Goal: Communication & Community: Answer question/provide support

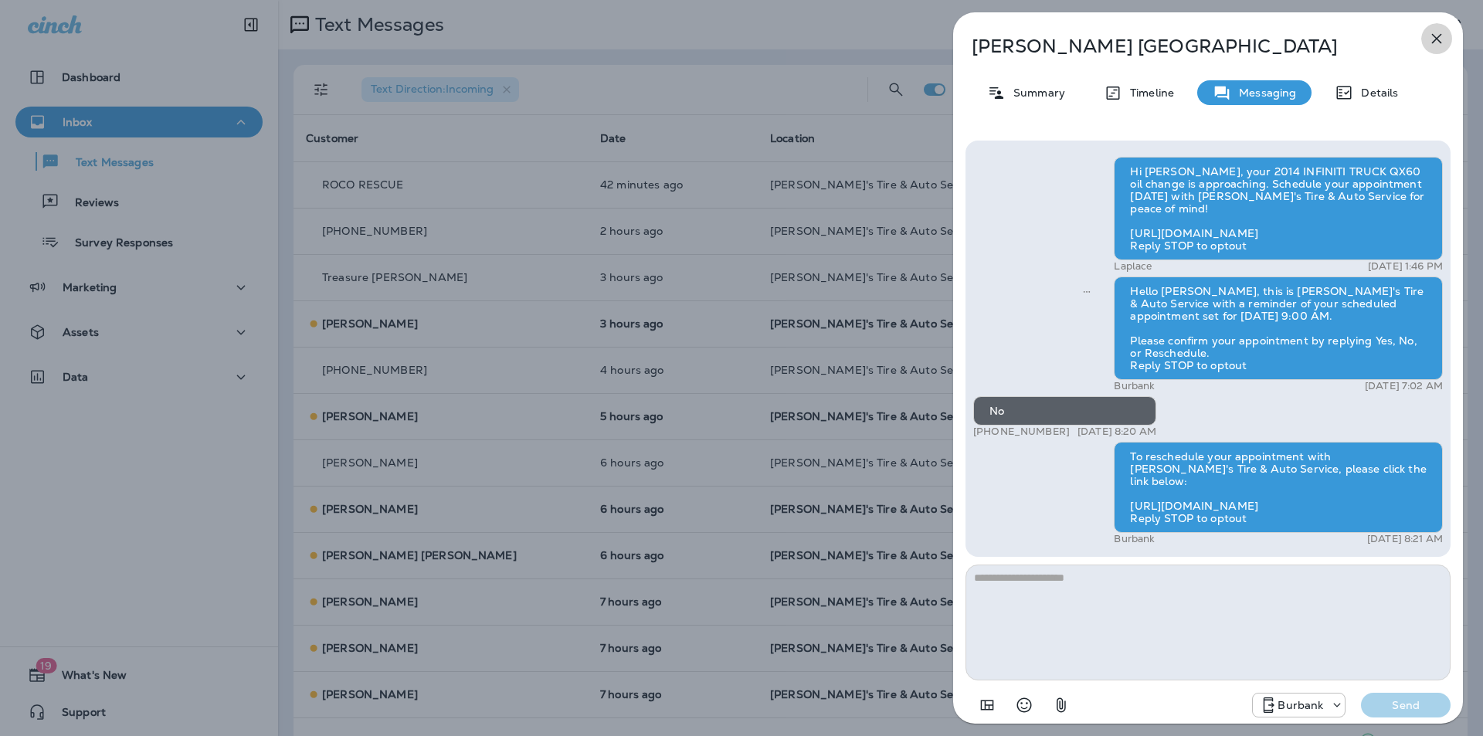
click at [1438, 34] on icon "button" at bounding box center [1437, 38] width 19 height 19
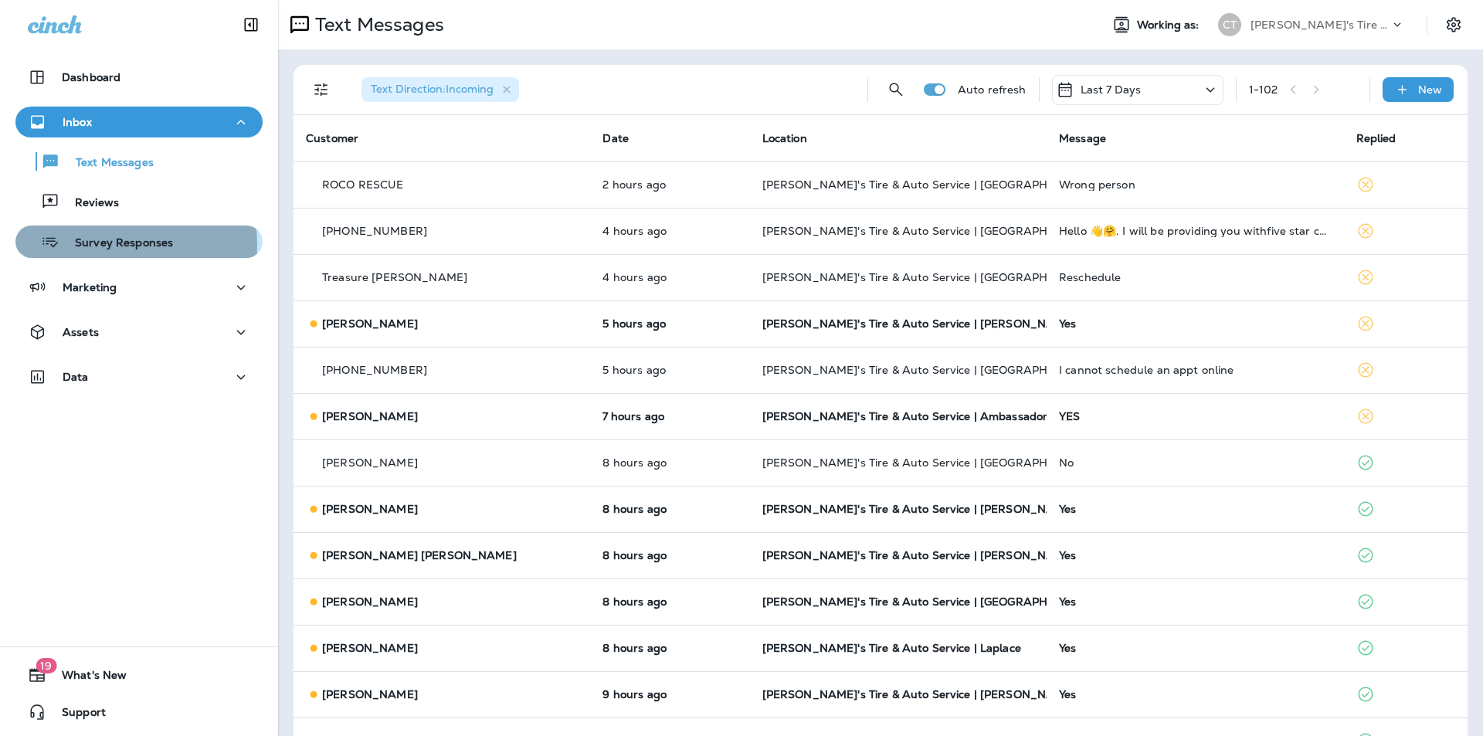
click at [104, 245] on p "Survey Responses" at bounding box center [116, 243] width 114 height 15
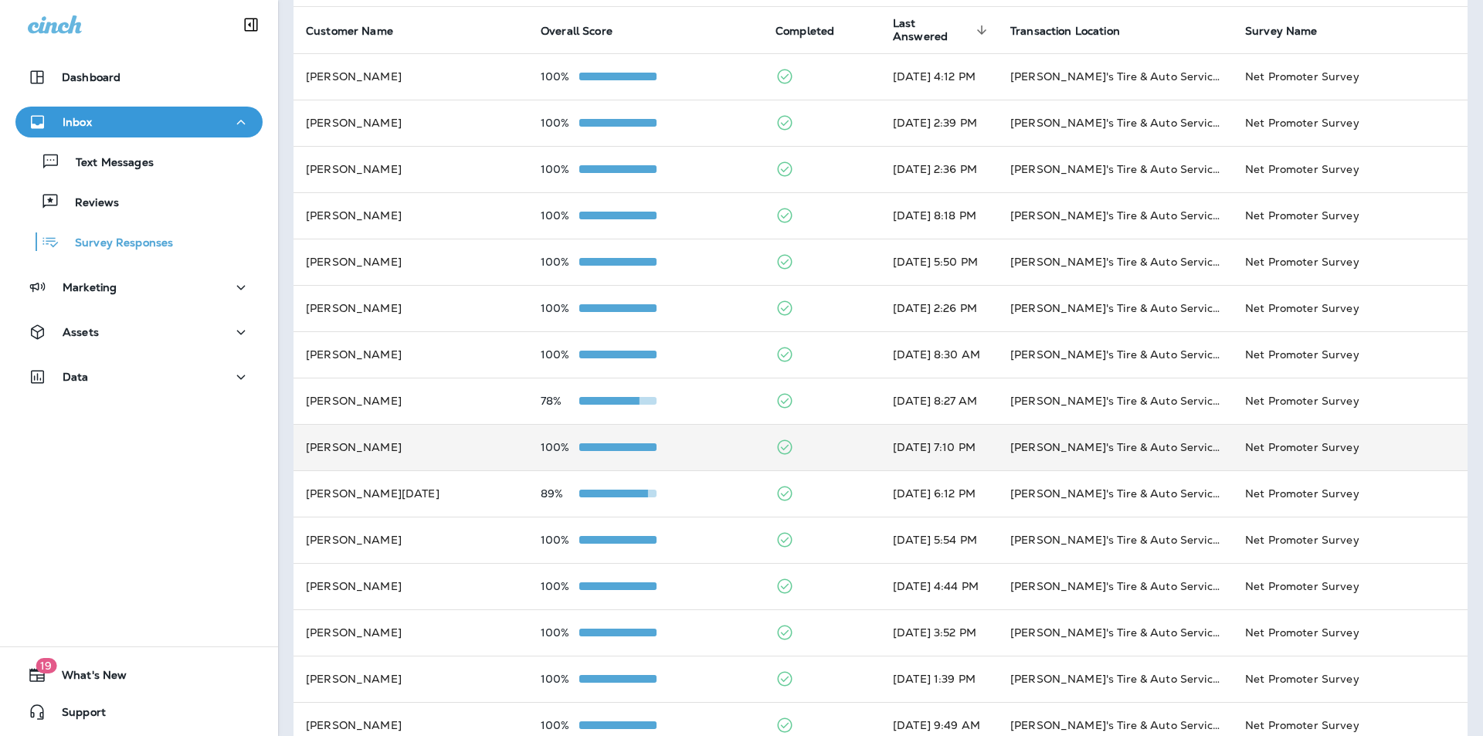
scroll to position [229, 0]
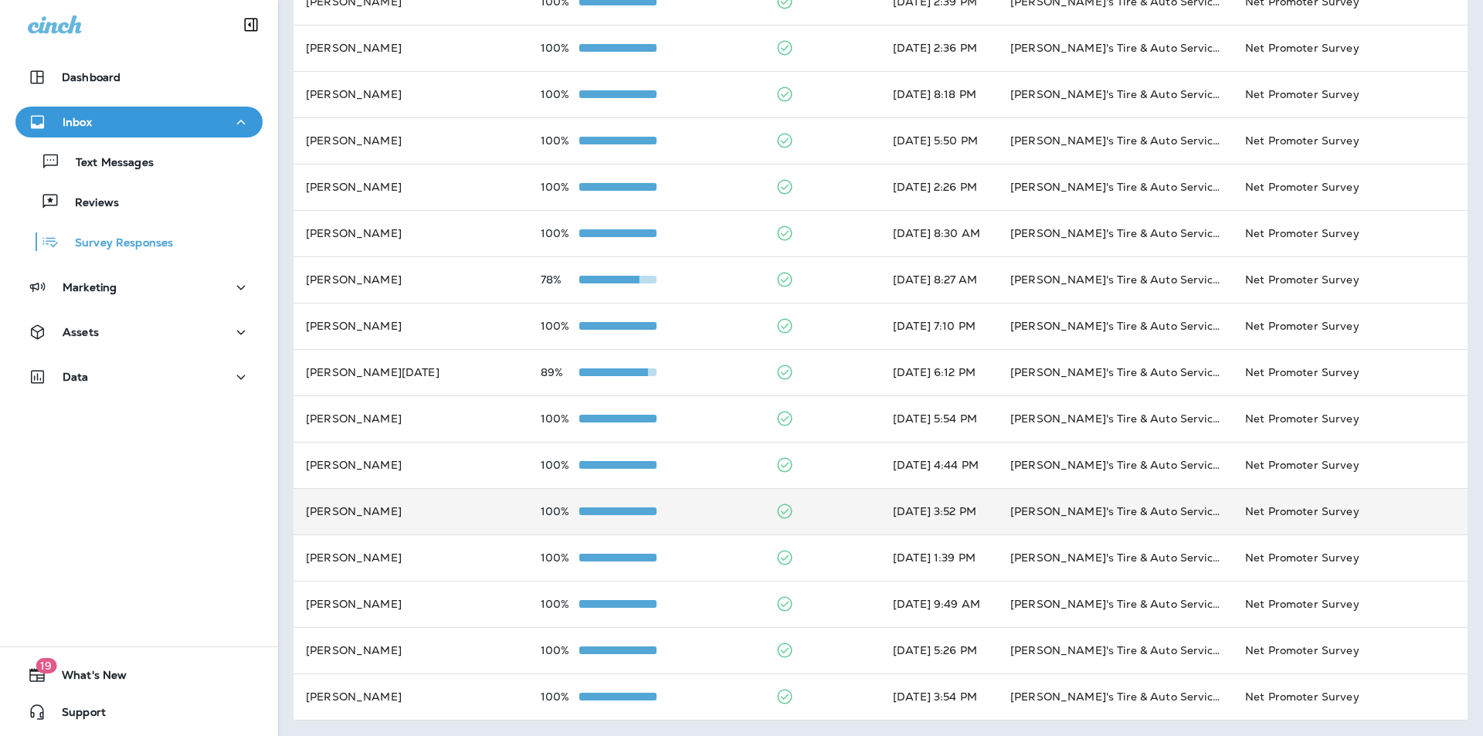
click at [701, 509] on td "100%" at bounding box center [645, 511] width 235 height 46
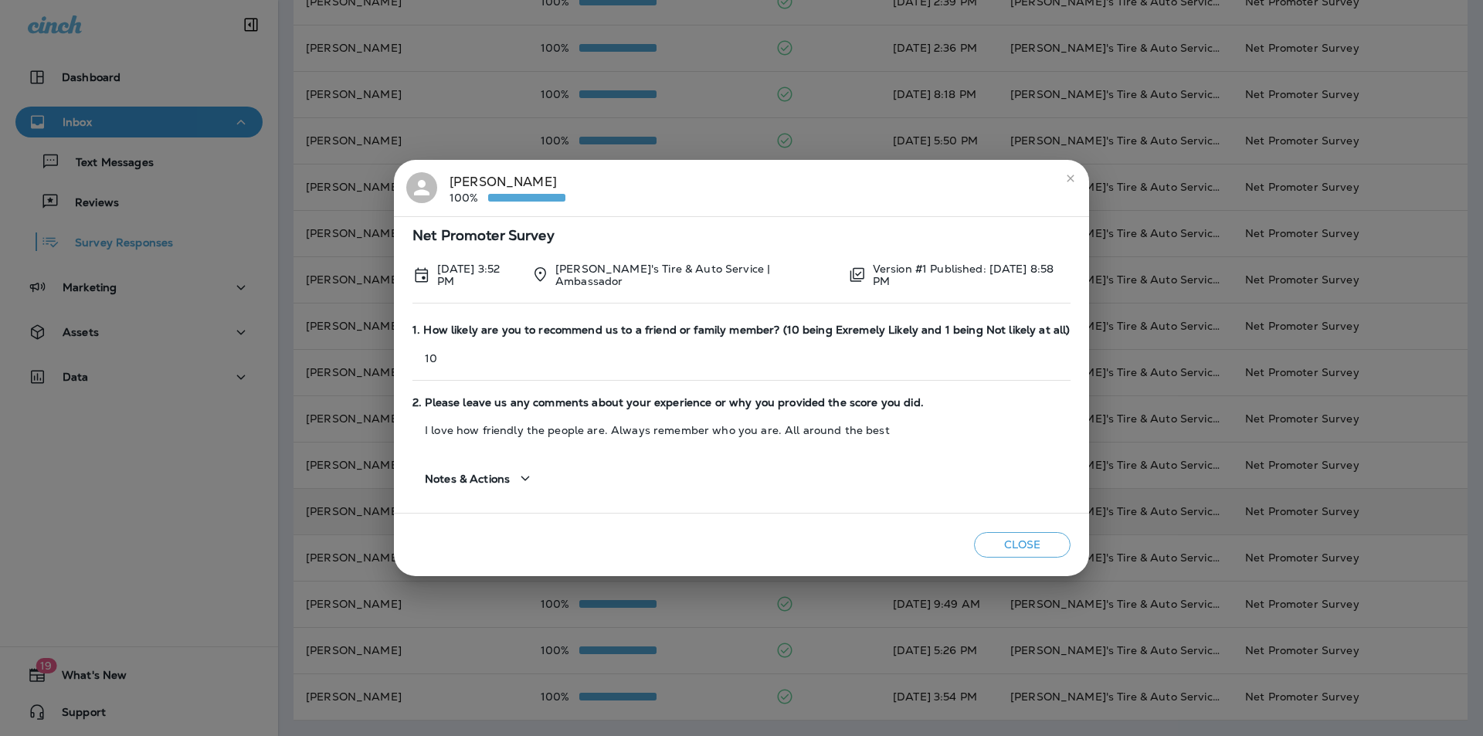
click at [1073, 178] on icon "close" at bounding box center [1071, 178] width 12 height 12
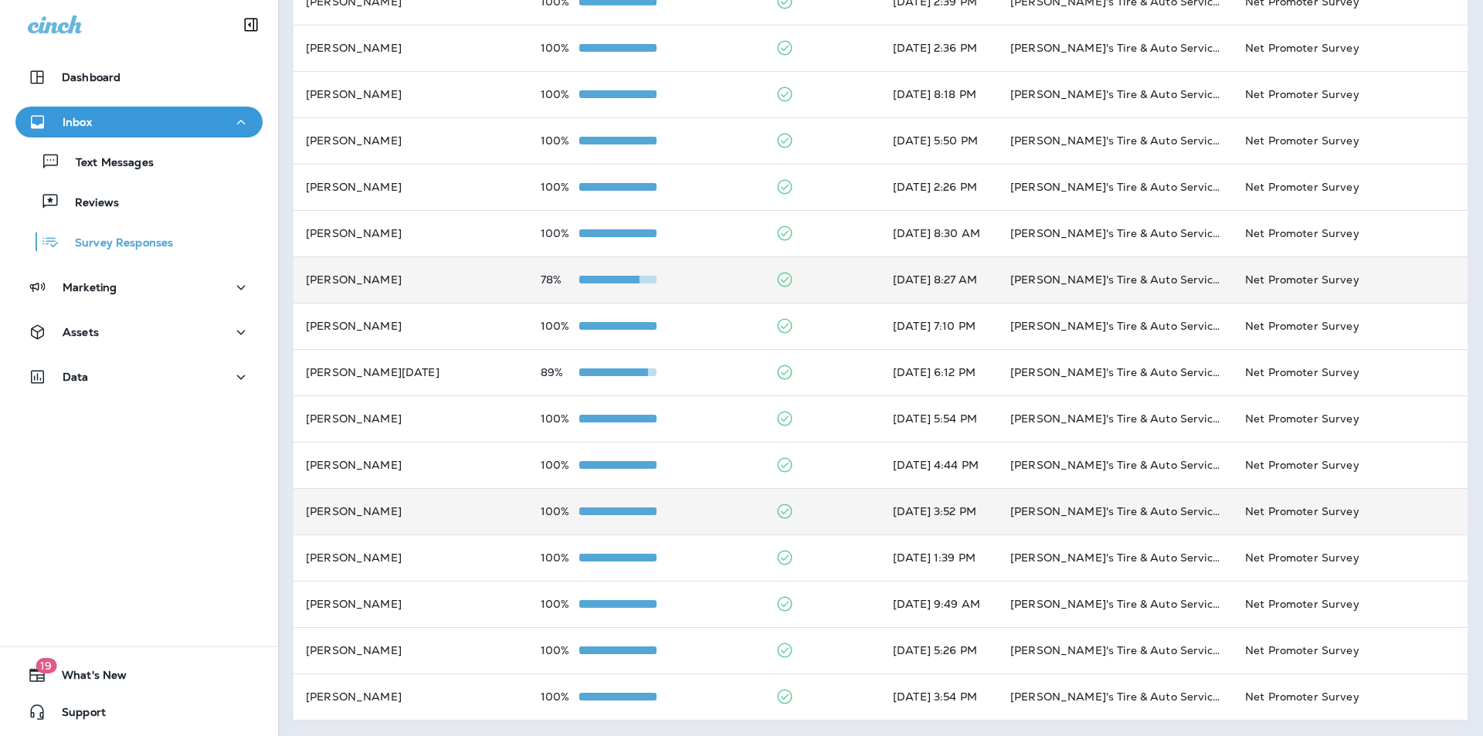
click at [697, 274] on div "78%" at bounding box center [646, 280] width 210 height 12
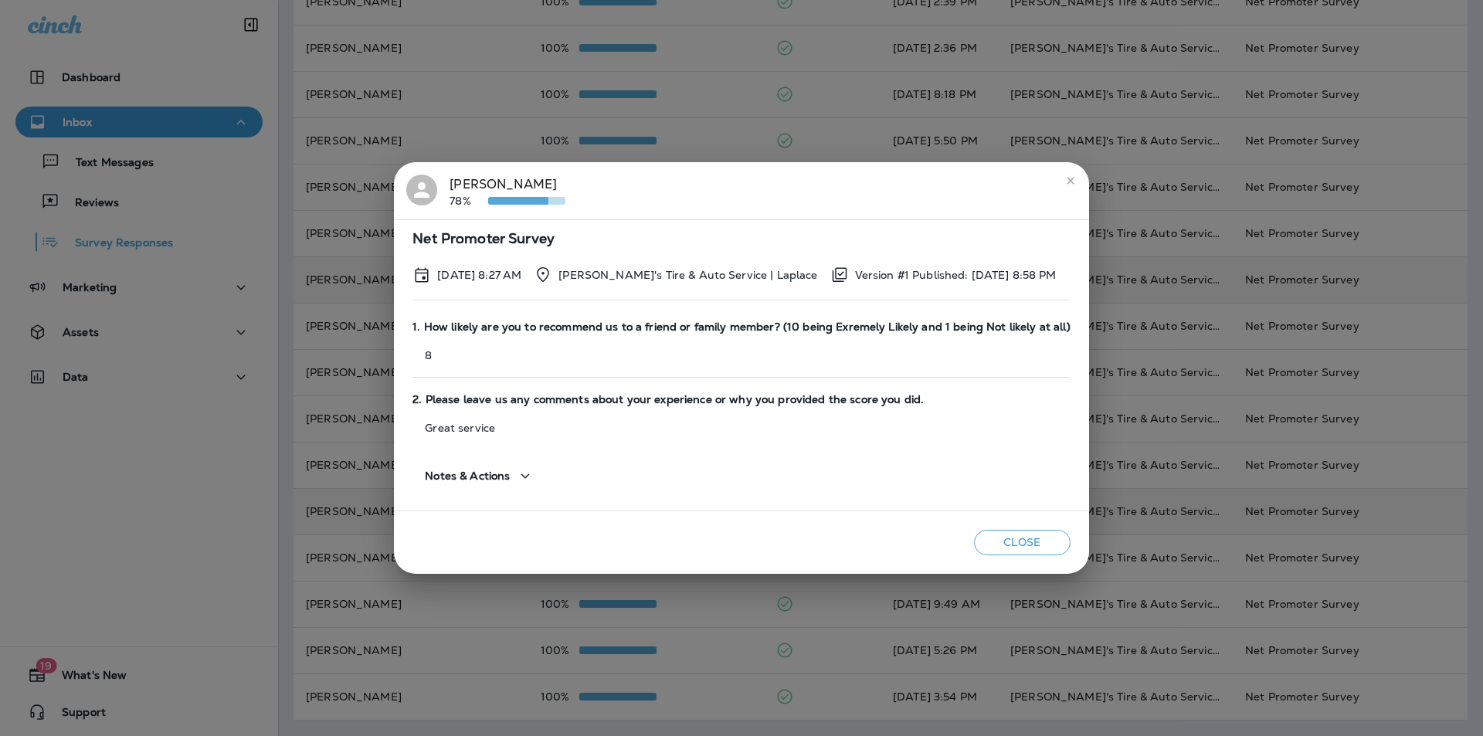
click at [1067, 182] on icon "close" at bounding box center [1070, 180] width 7 height 7
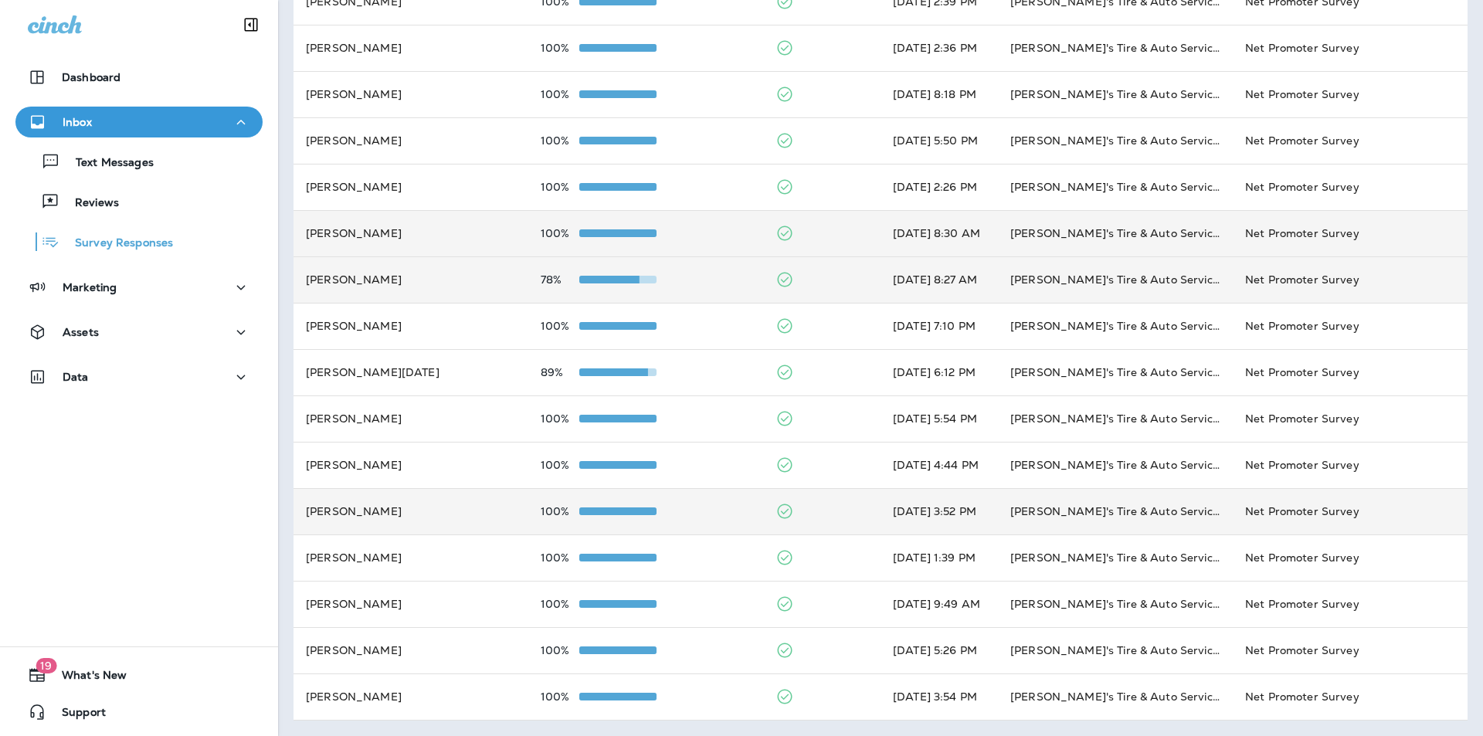
click at [695, 226] on td "100%" at bounding box center [645, 233] width 235 height 46
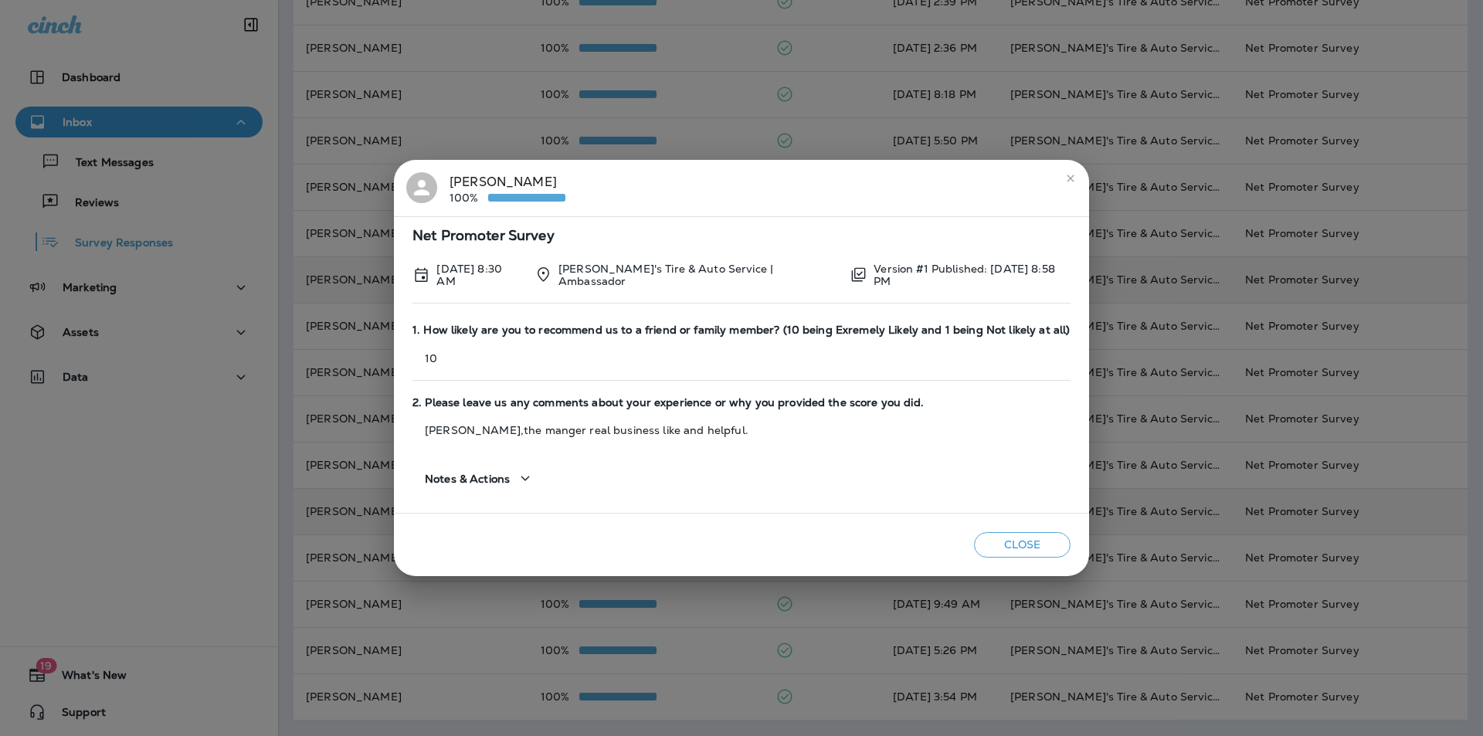
click at [1076, 183] on icon "close" at bounding box center [1071, 178] width 12 height 12
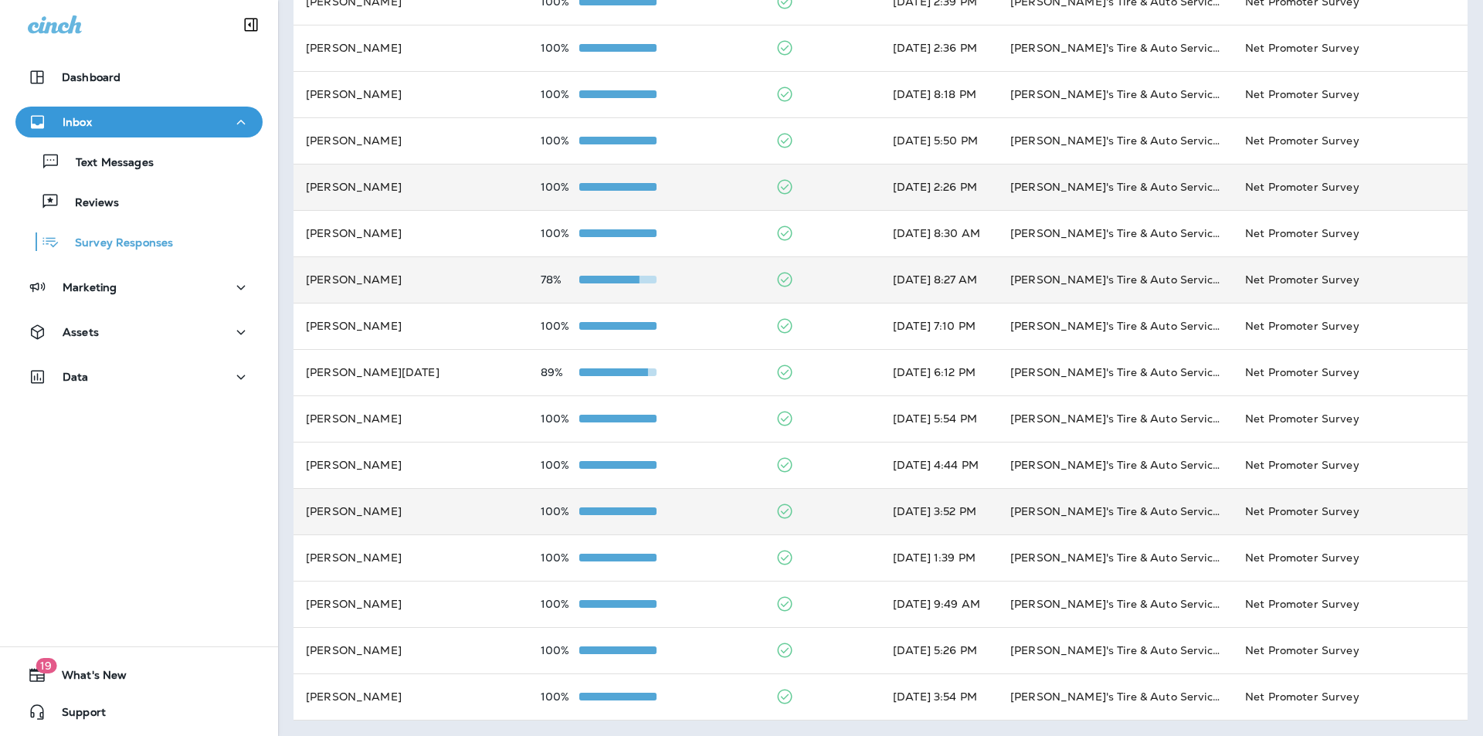
click at [696, 181] on div "100%" at bounding box center [646, 187] width 210 height 12
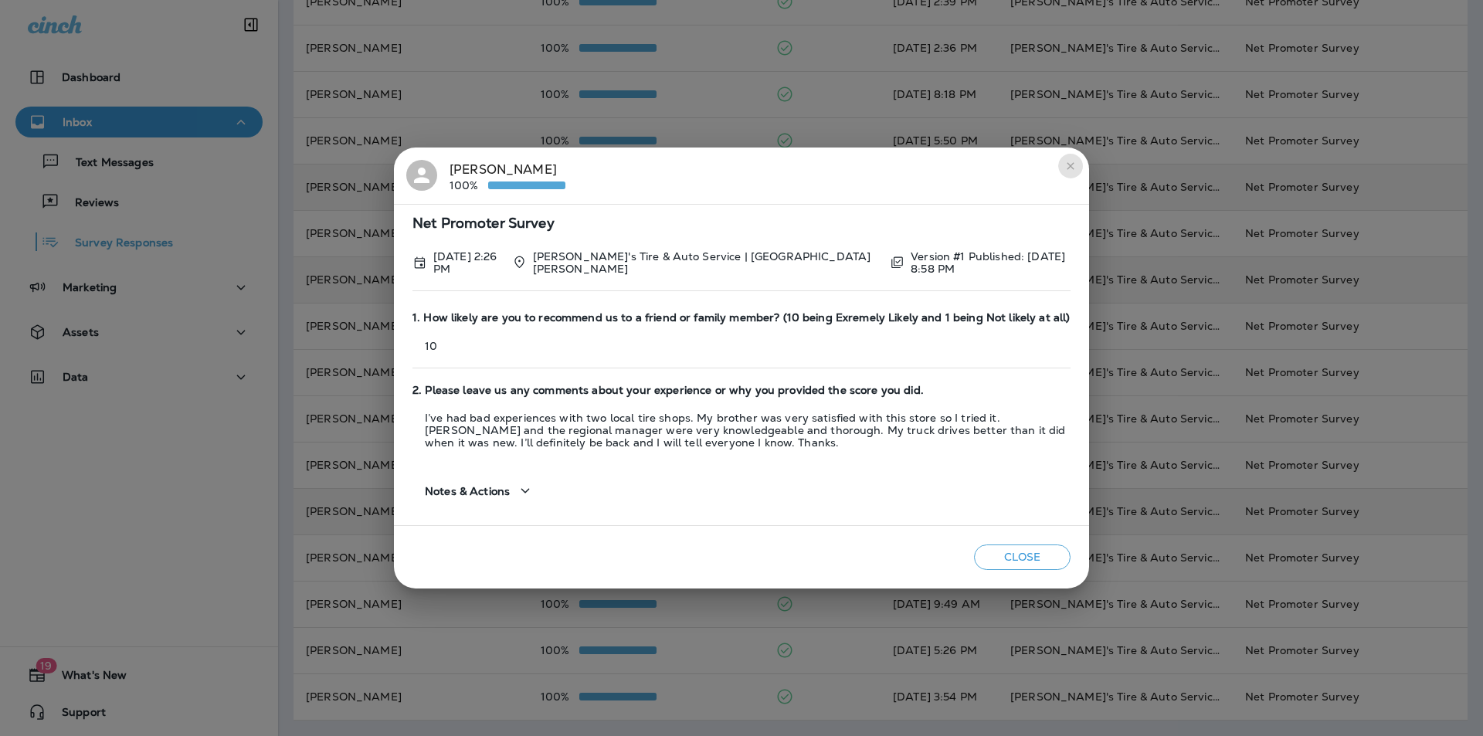
click at [1067, 165] on icon "close" at bounding box center [1071, 166] width 12 height 12
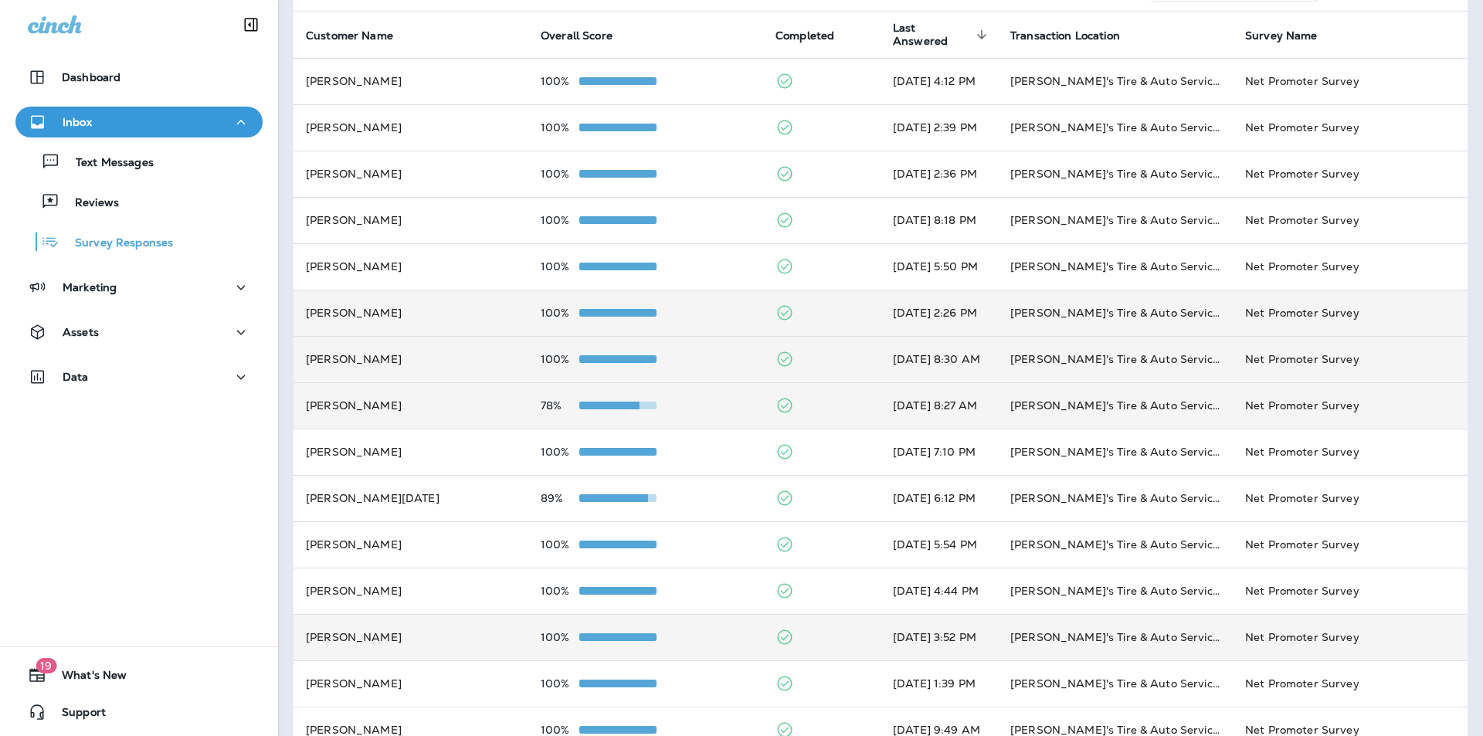
scroll to position [75, 0]
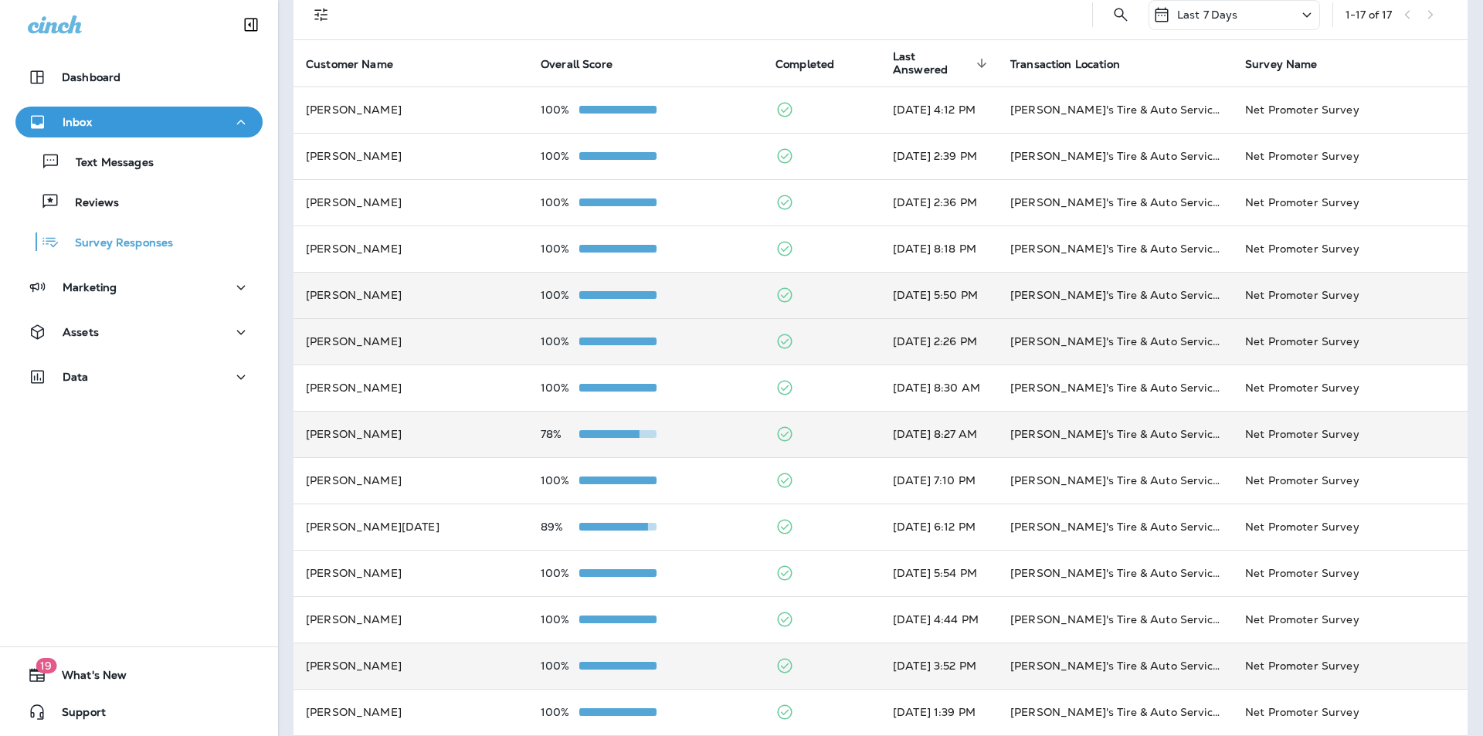
click at [706, 287] on td "100%" at bounding box center [645, 295] width 235 height 46
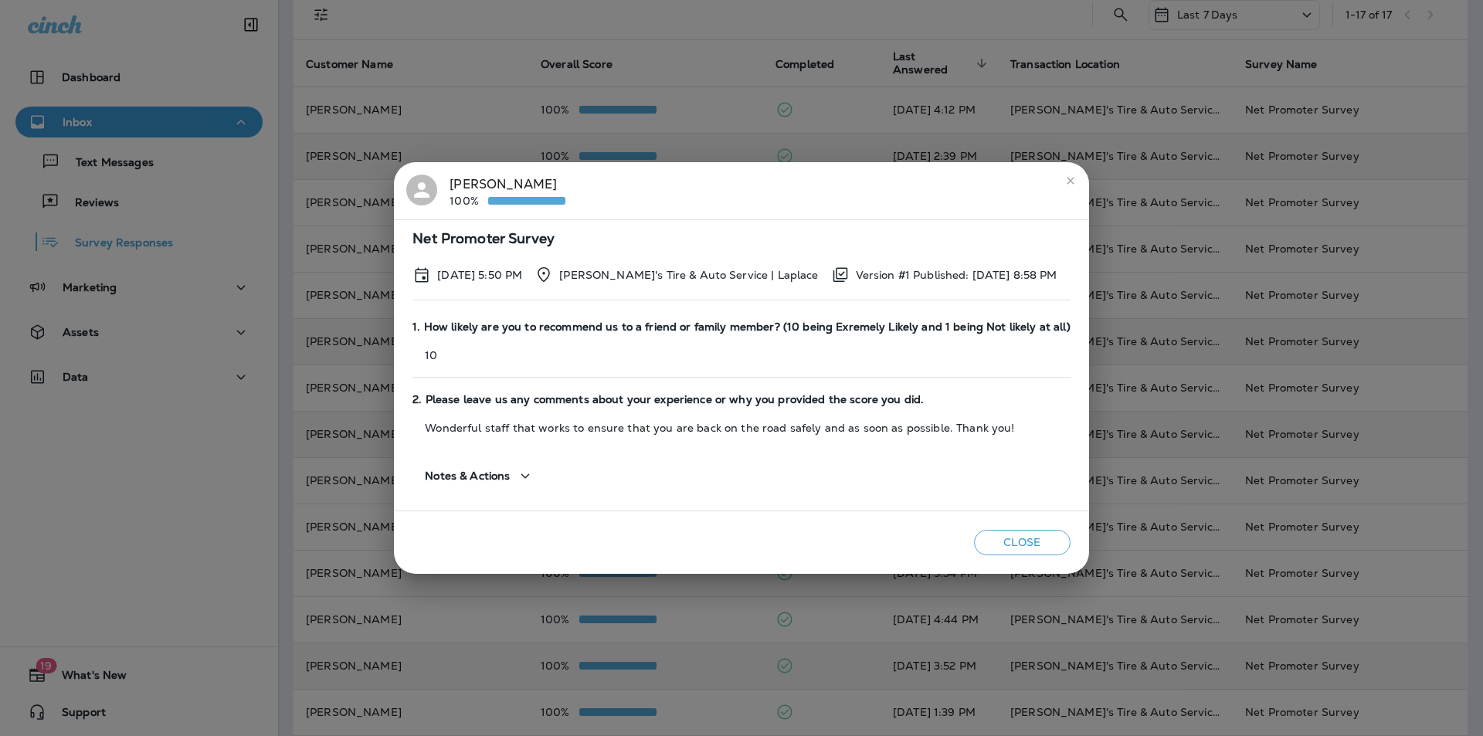
click at [1065, 179] on icon "close" at bounding box center [1071, 181] width 12 height 12
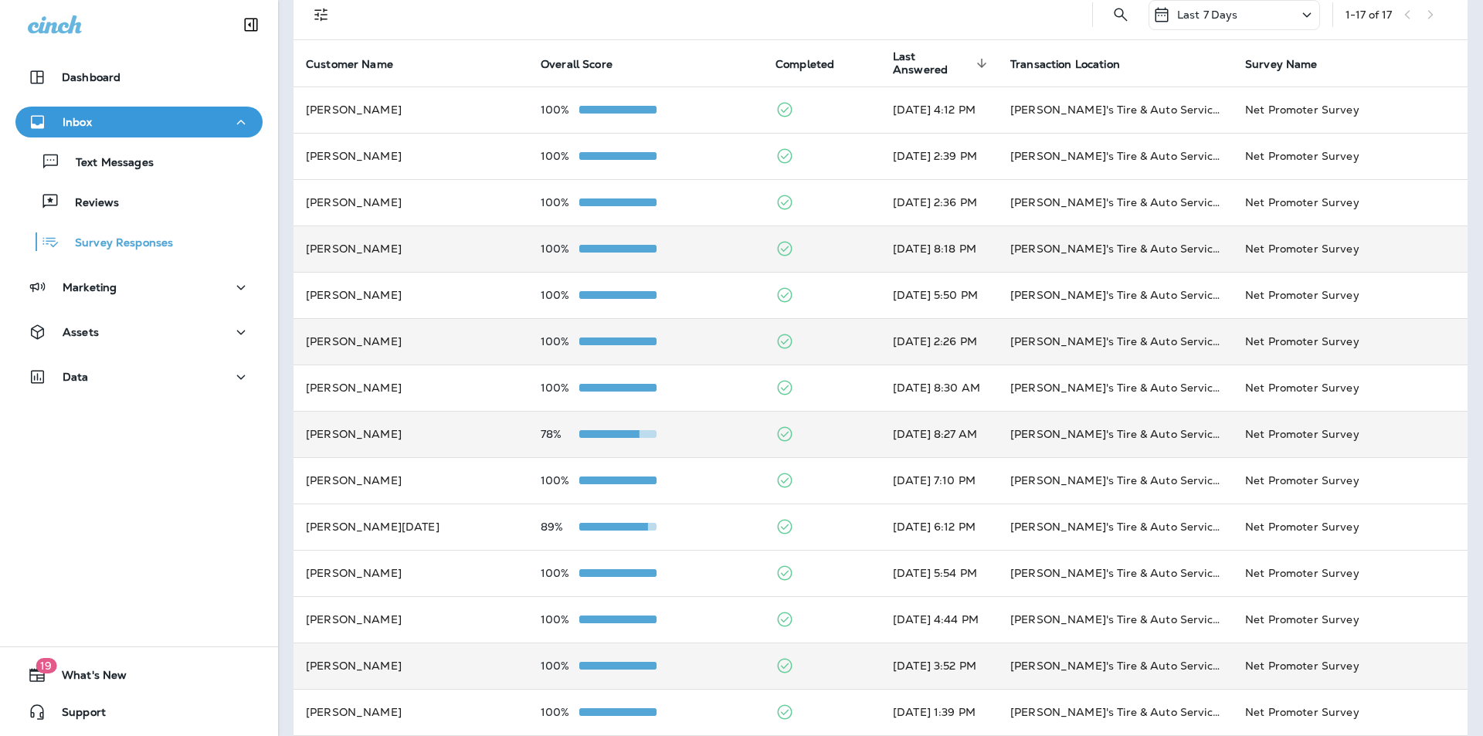
click at [698, 244] on div "100%" at bounding box center [646, 249] width 210 height 12
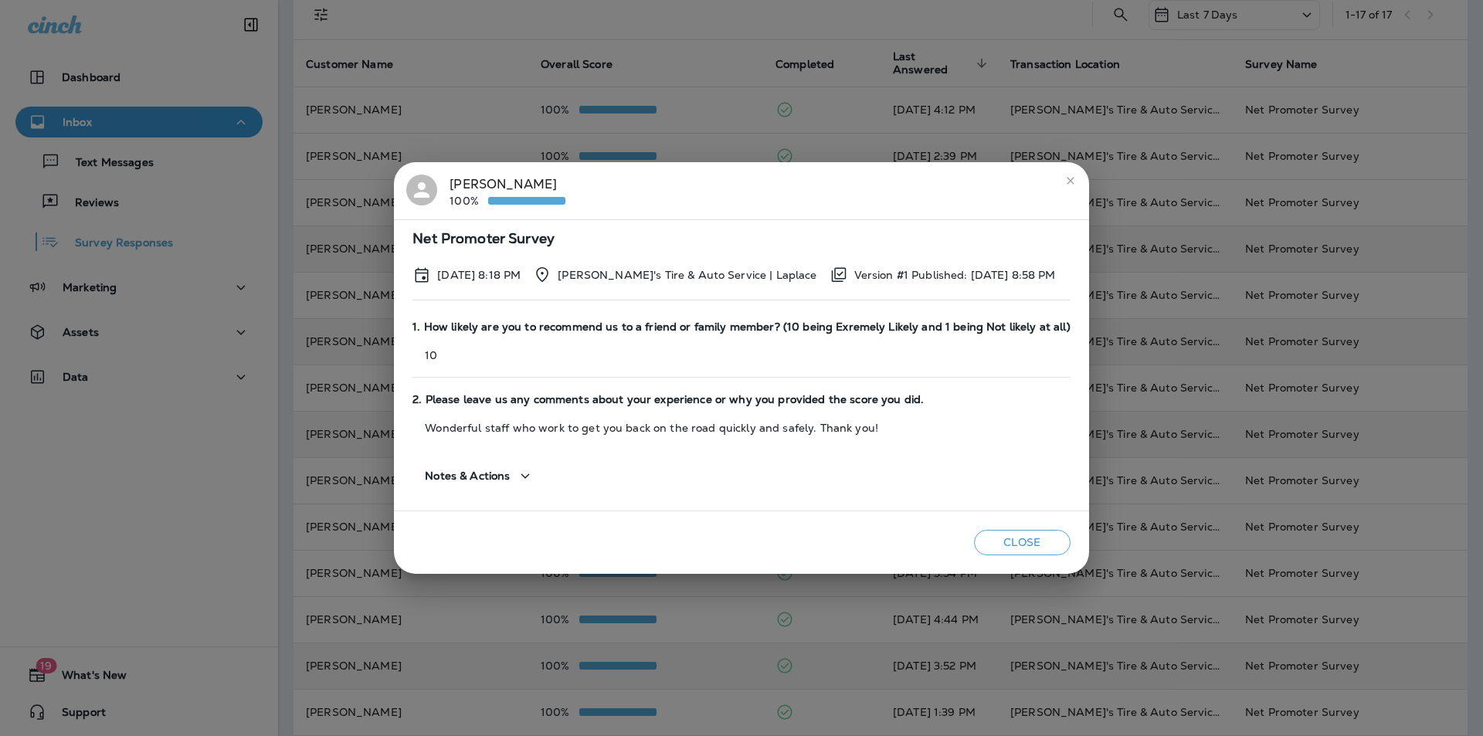
click at [1067, 178] on icon "close" at bounding box center [1070, 180] width 7 height 7
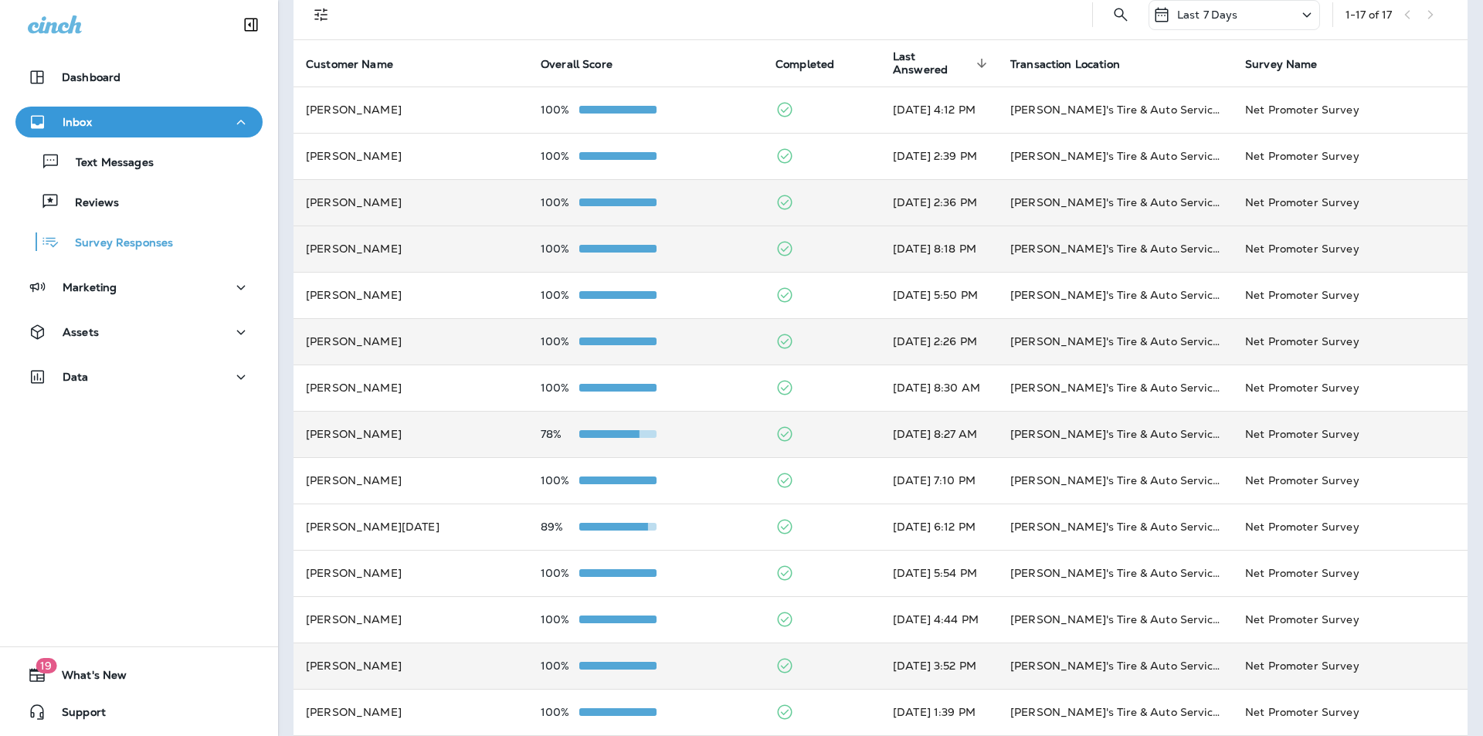
click at [695, 204] on div "100%" at bounding box center [646, 202] width 210 height 12
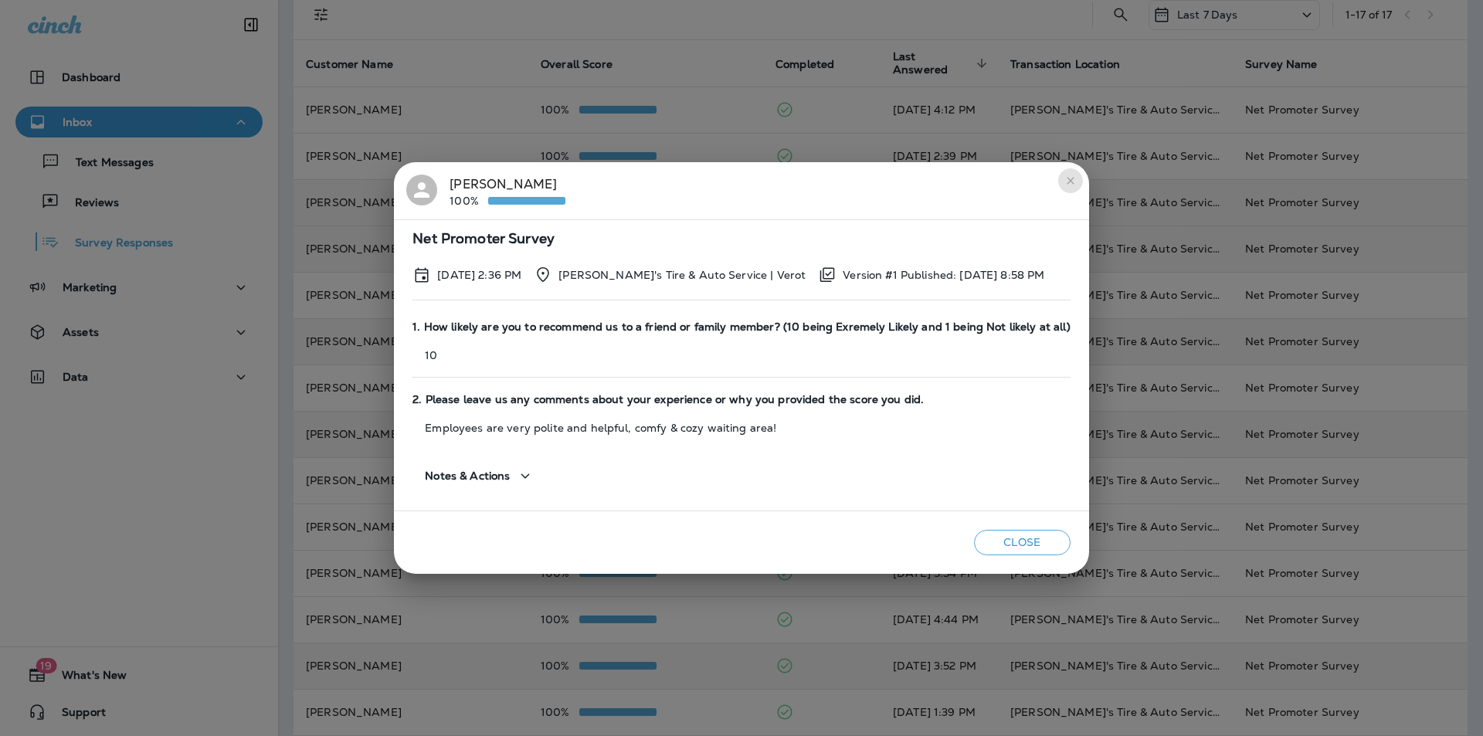
click at [1065, 182] on icon "close" at bounding box center [1071, 181] width 12 height 12
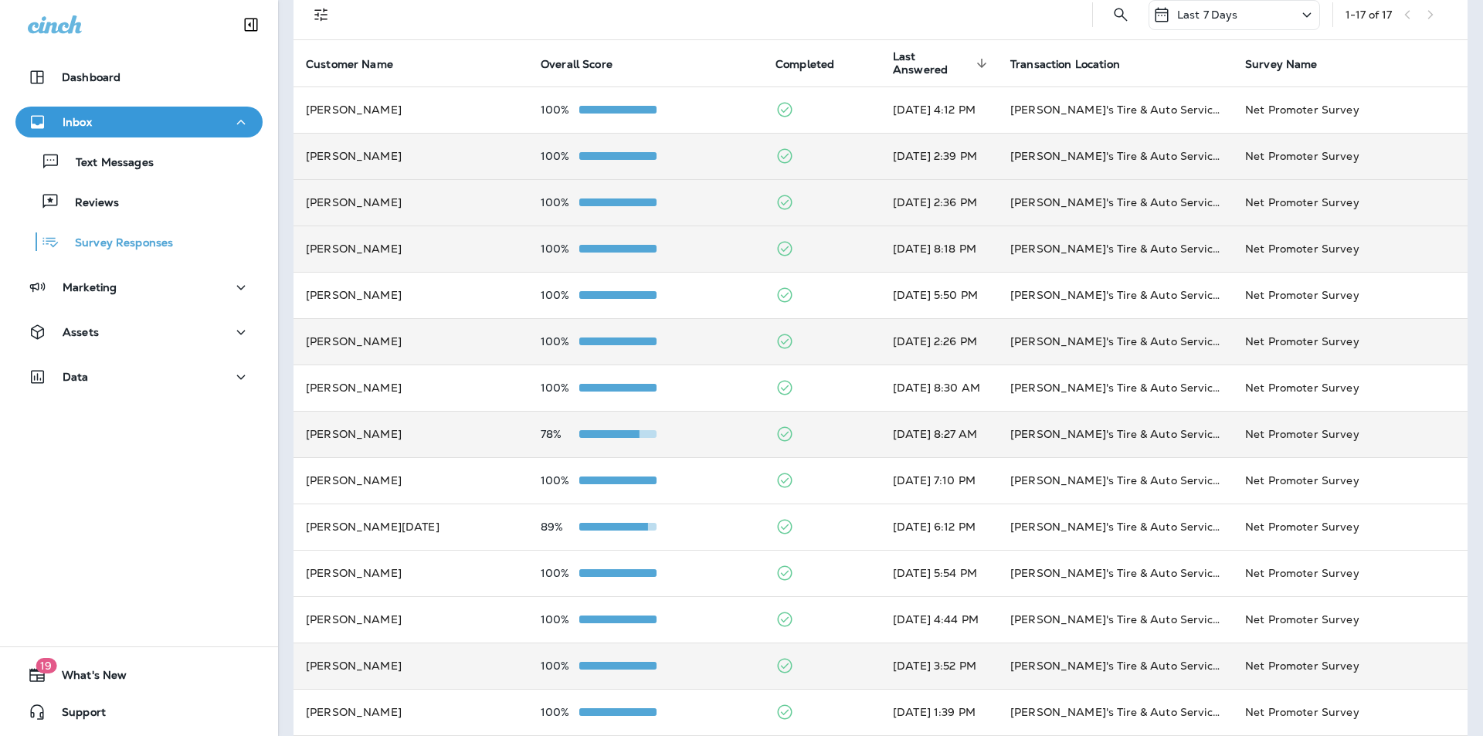
click at [695, 152] on div "100%" at bounding box center [646, 156] width 210 height 12
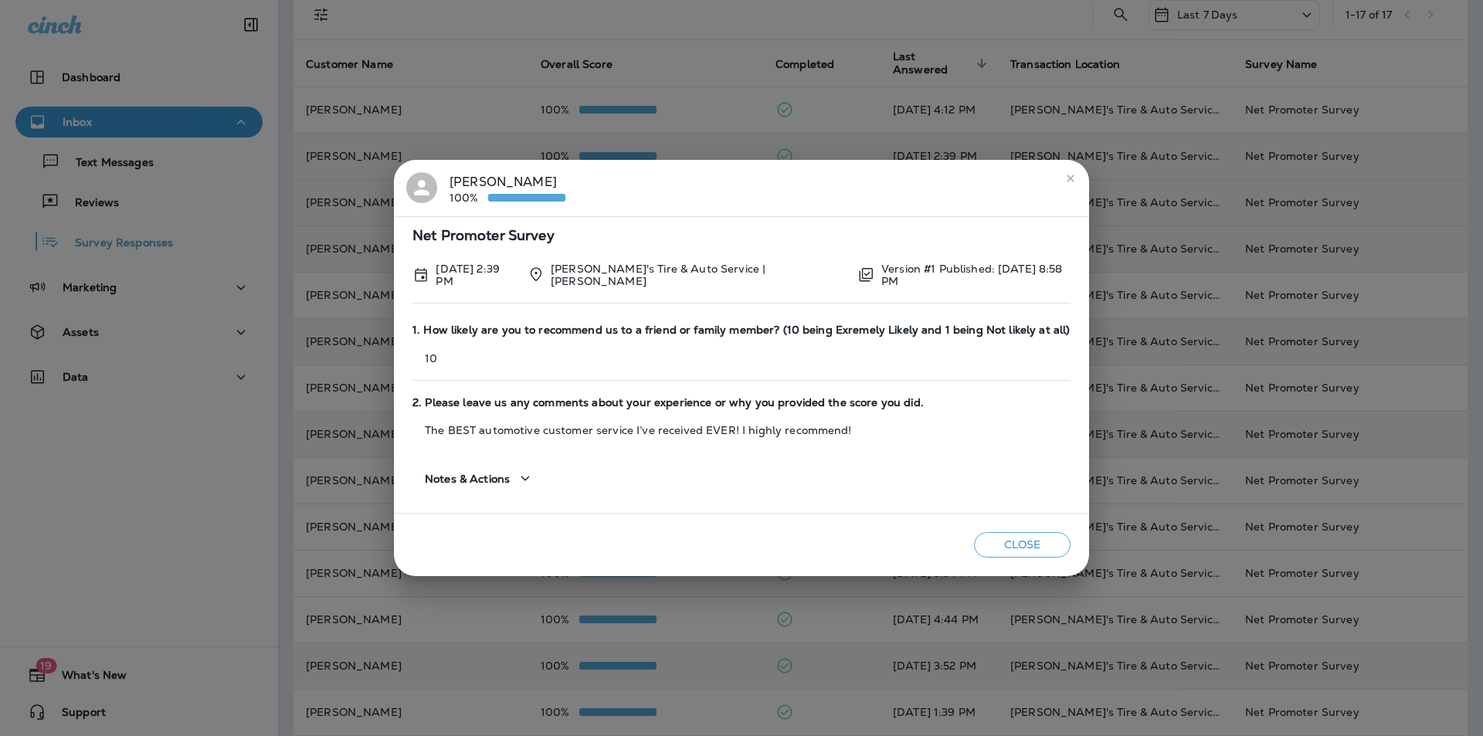
click at [1065, 181] on icon "close" at bounding box center [1071, 178] width 12 height 12
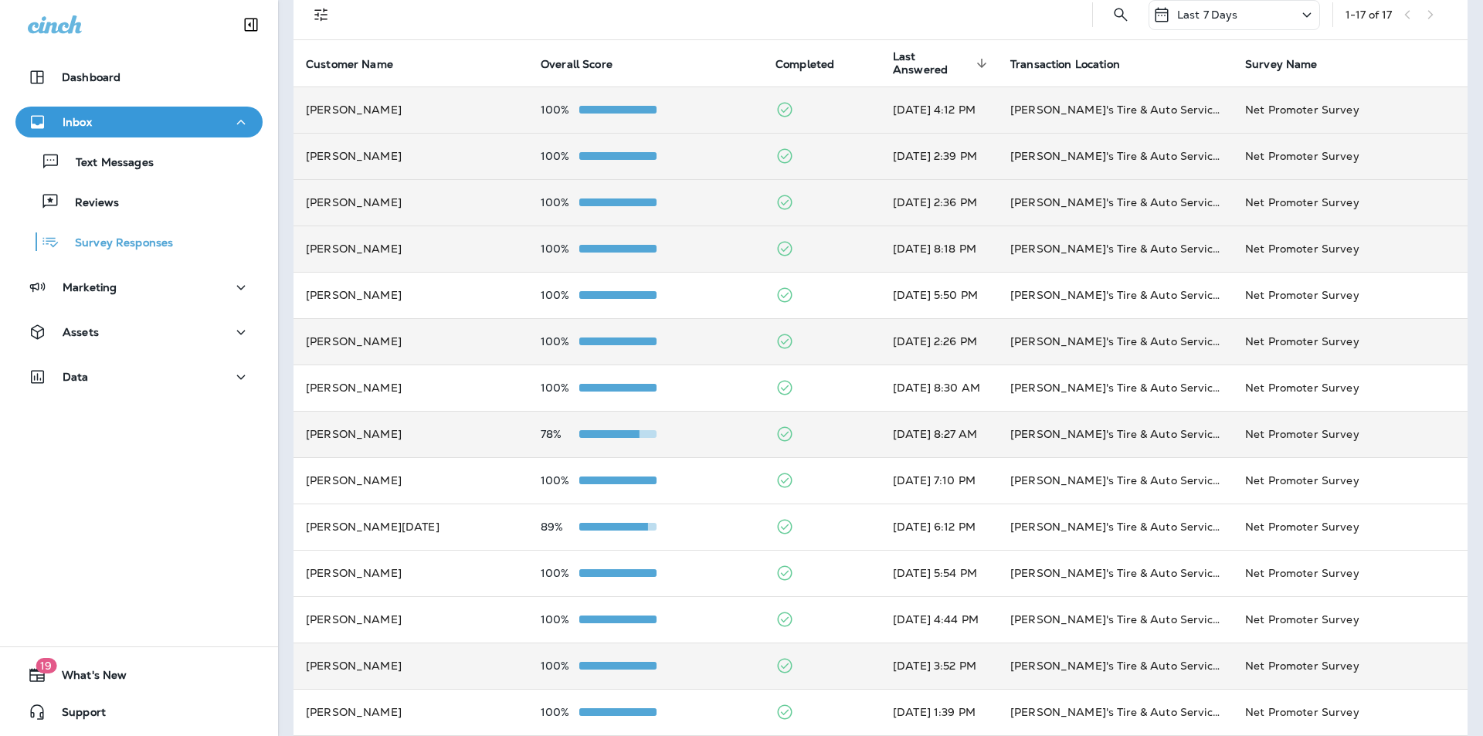
click at [708, 102] on td "100%" at bounding box center [645, 110] width 235 height 46
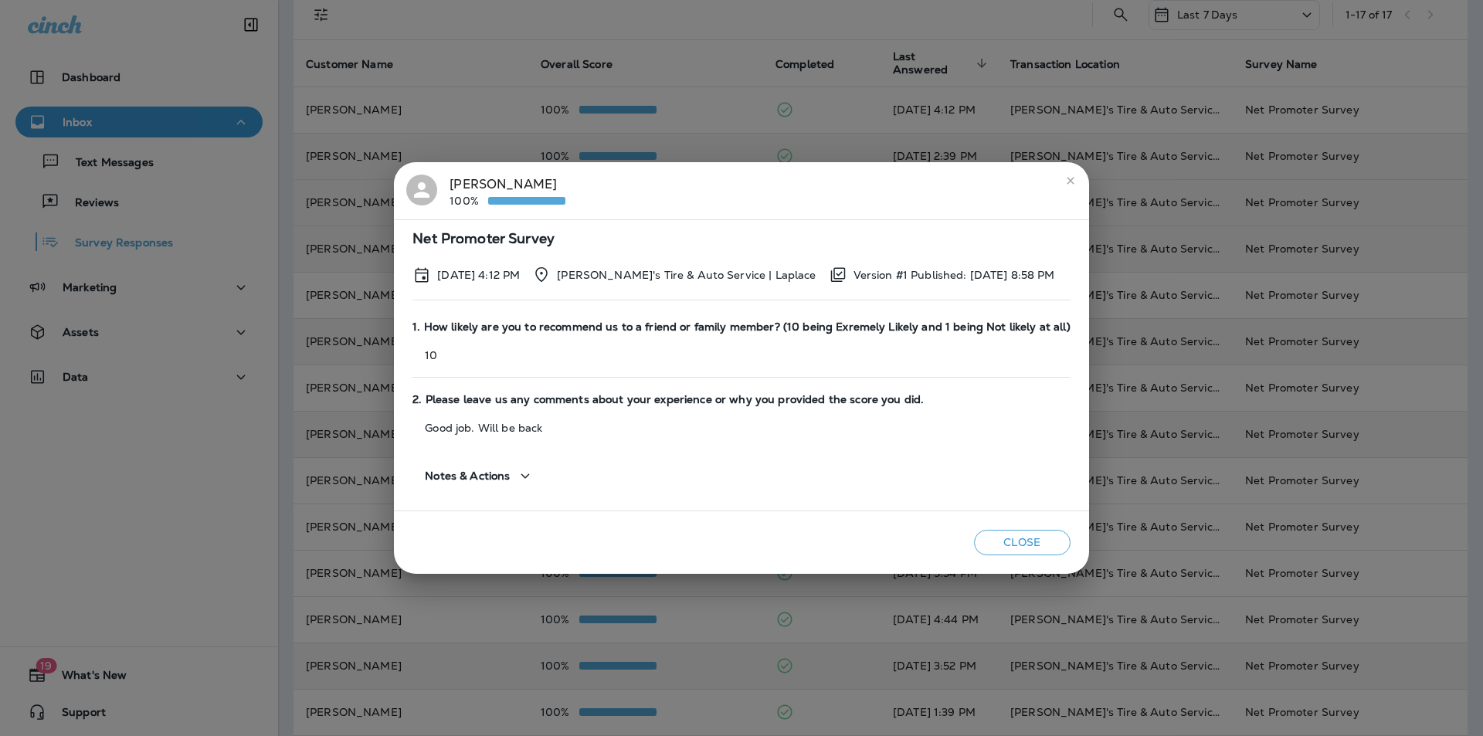
click at [1065, 177] on icon "close" at bounding box center [1071, 181] width 12 height 12
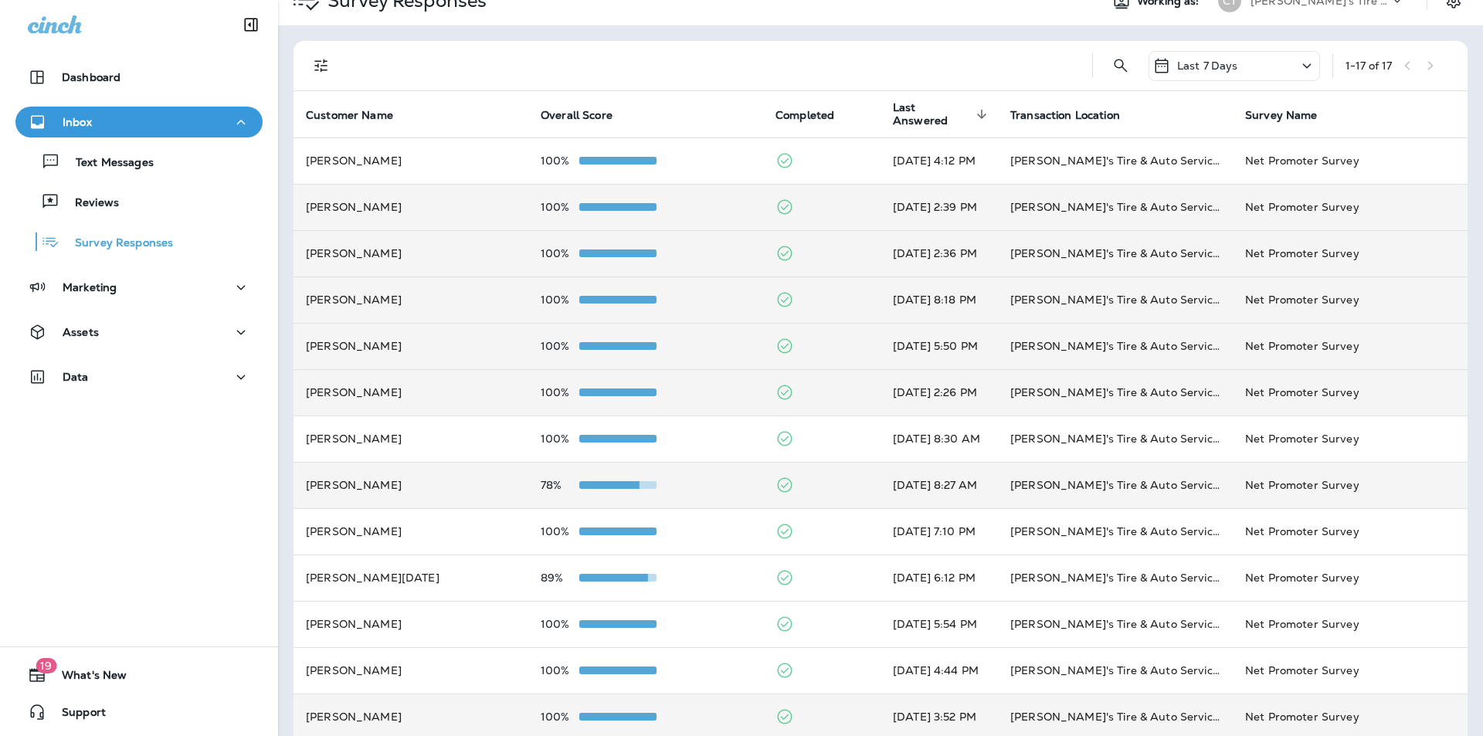
scroll to position [0, 0]
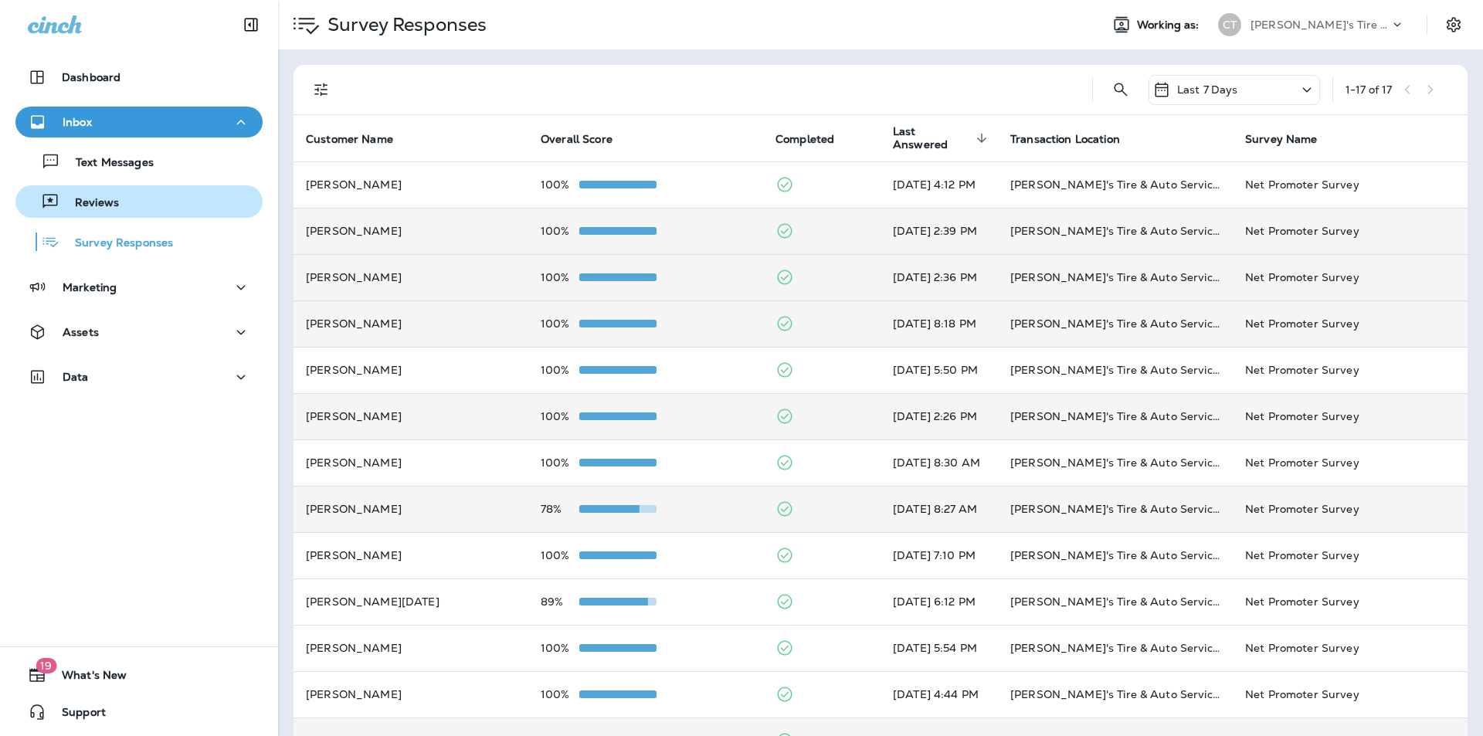
click at [144, 202] on div "Reviews" at bounding box center [139, 201] width 235 height 23
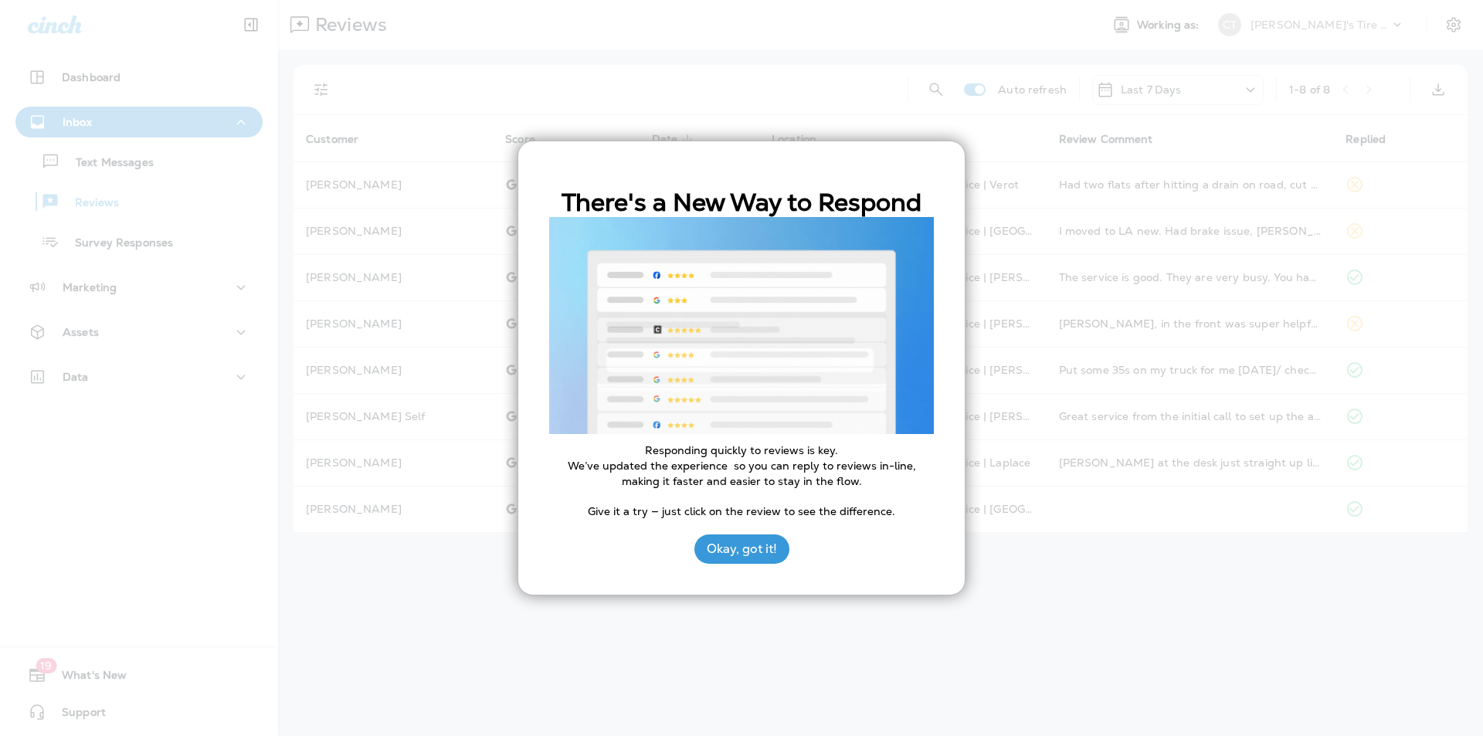
drag, startPoint x: 743, startPoint y: 556, endPoint x: 689, endPoint y: 586, distance: 62.3
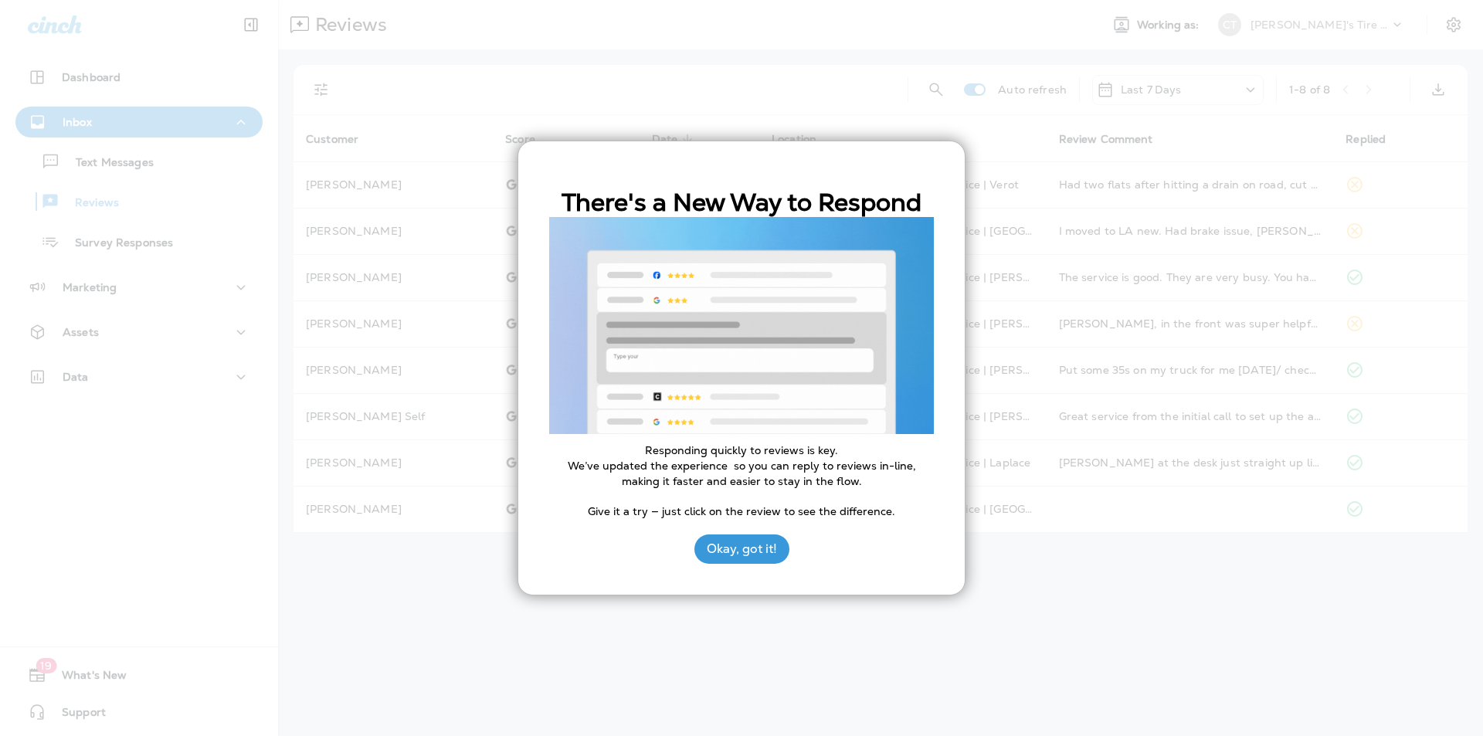
click at [743, 556] on button "Okay, got it!" at bounding box center [742, 549] width 95 height 29
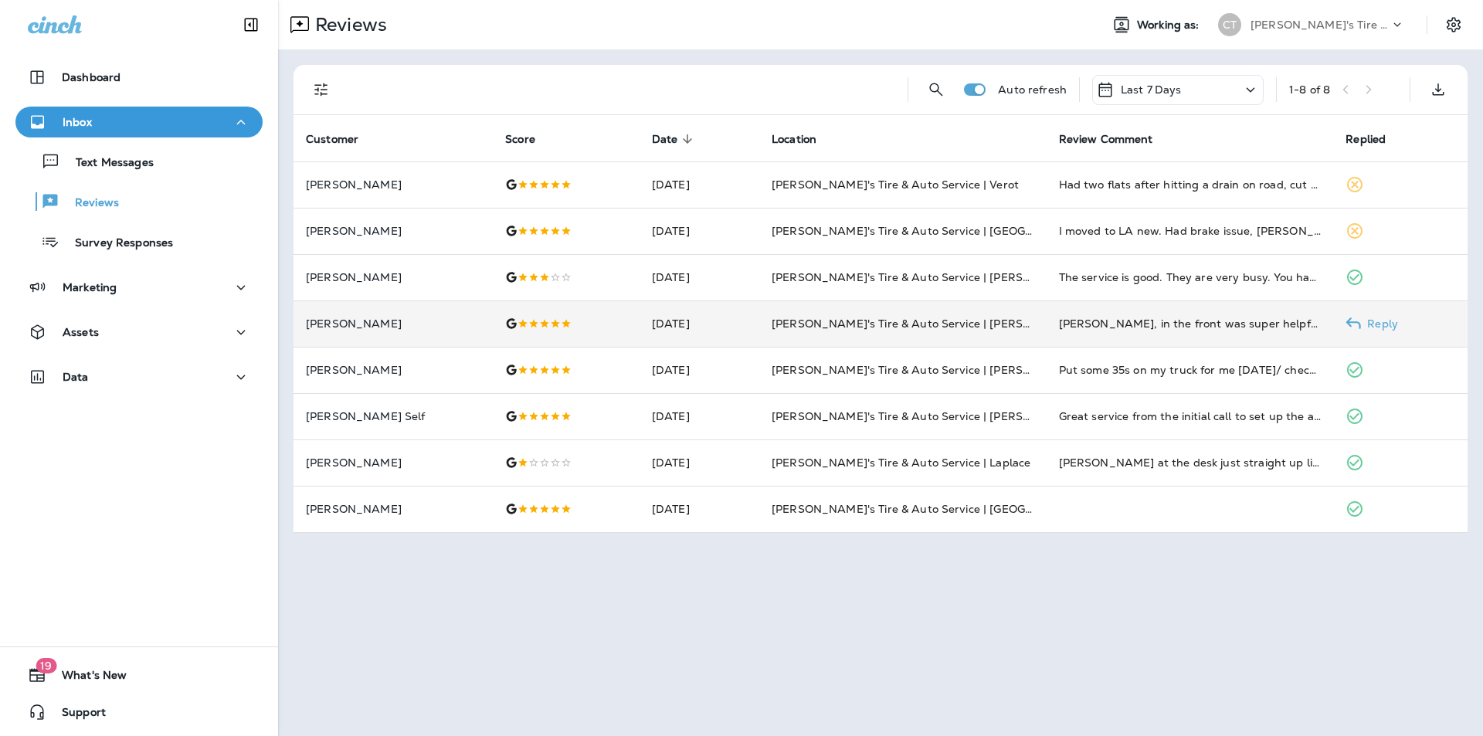
click at [1389, 324] on p "Reply" at bounding box center [1379, 324] width 37 height 12
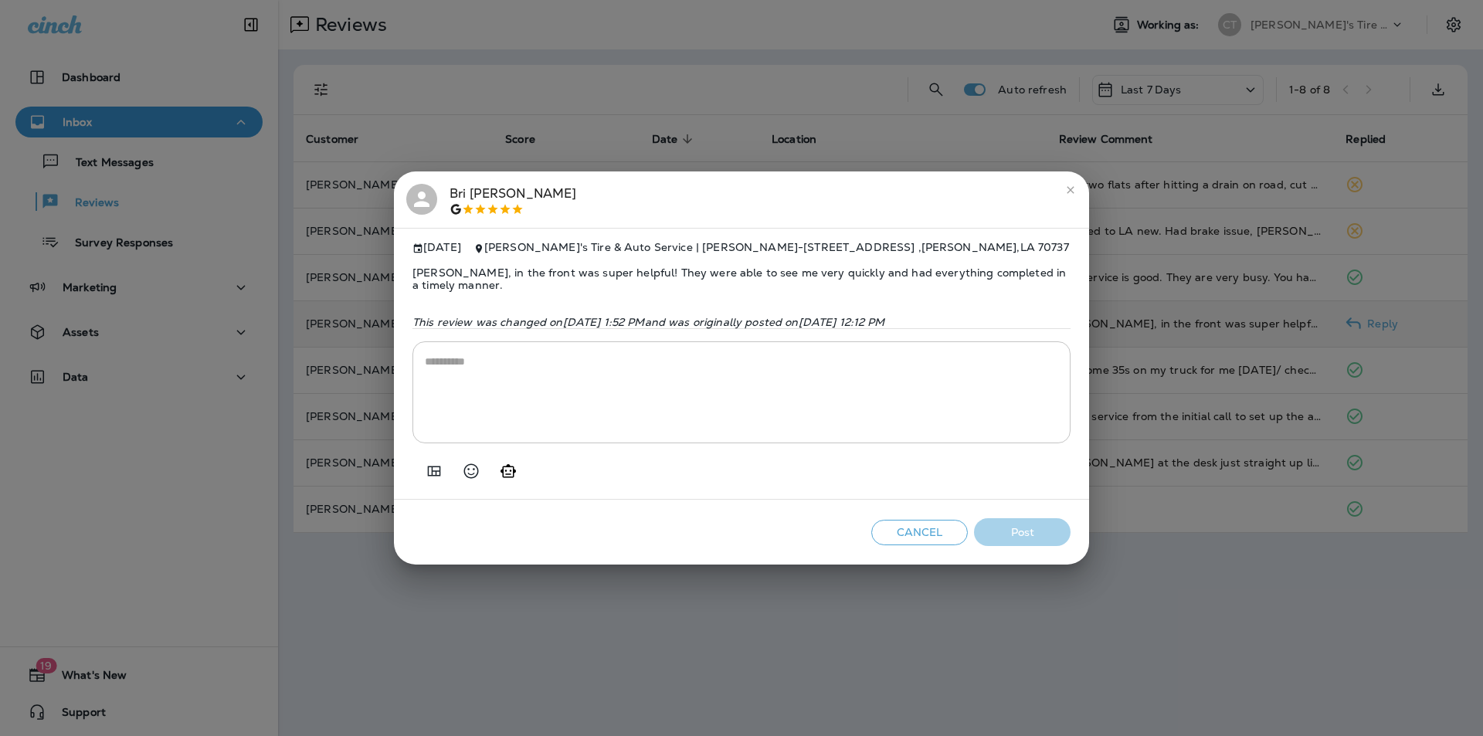
click at [513, 477] on icon "Generate AI response" at bounding box center [508, 470] width 15 height 13
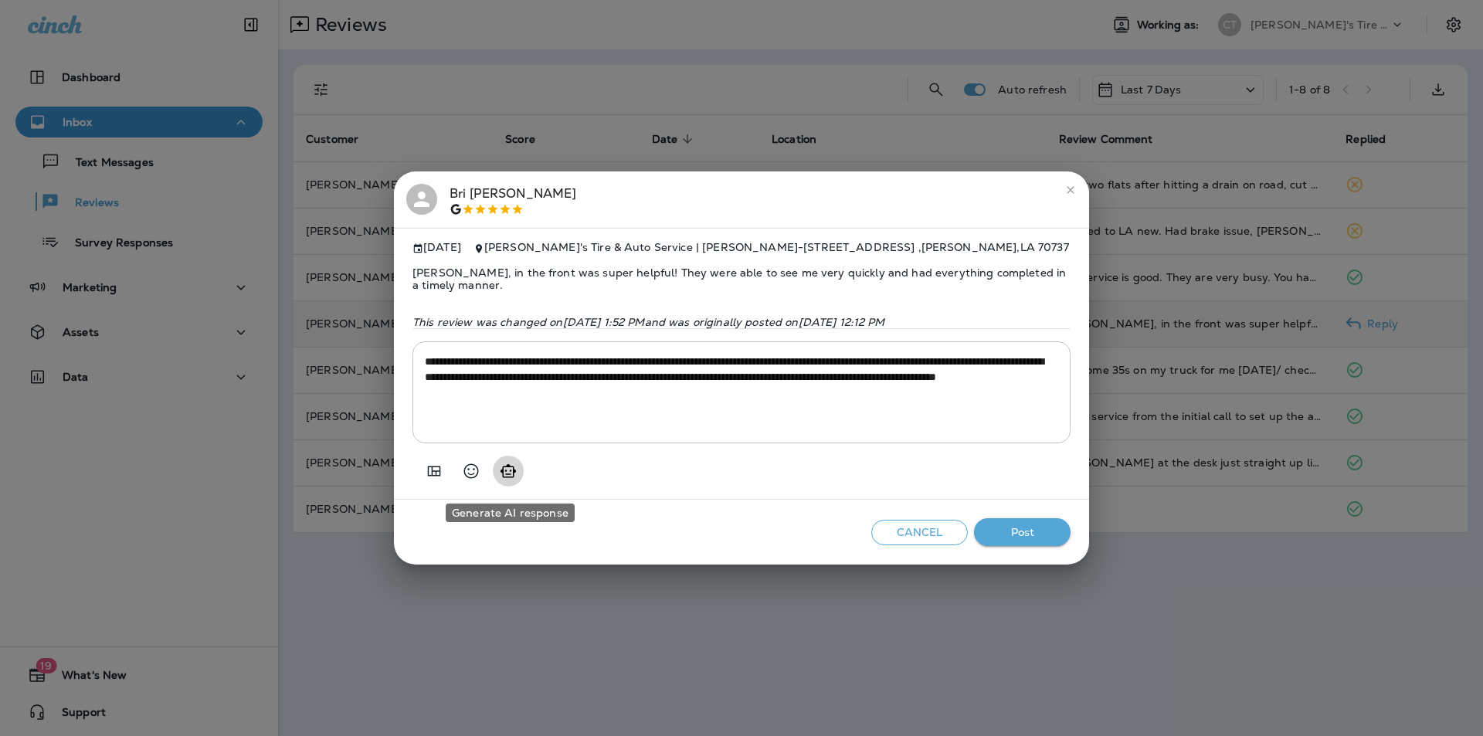
click at [509, 477] on icon "Generate AI response" at bounding box center [508, 471] width 19 height 19
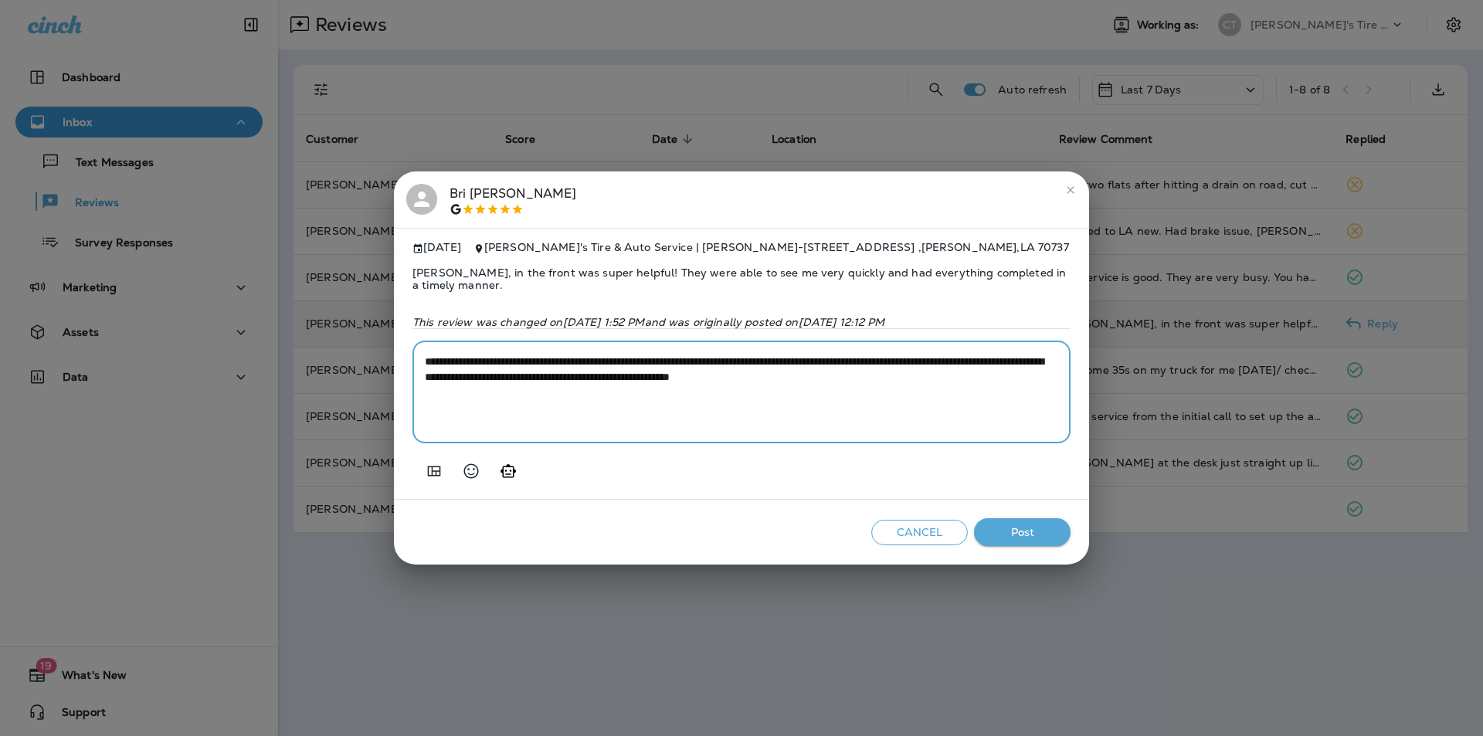
drag, startPoint x: 888, startPoint y: 365, endPoint x: 873, endPoint y: 367, distance: 14.8
click at [873, 367] on textarea "**********" at bounding box center [742, 392] width 634 height 77
type textarea "**********"
click at [1020, 535] on button "Post" at bounding box center [1022, 532] width 97 height 29
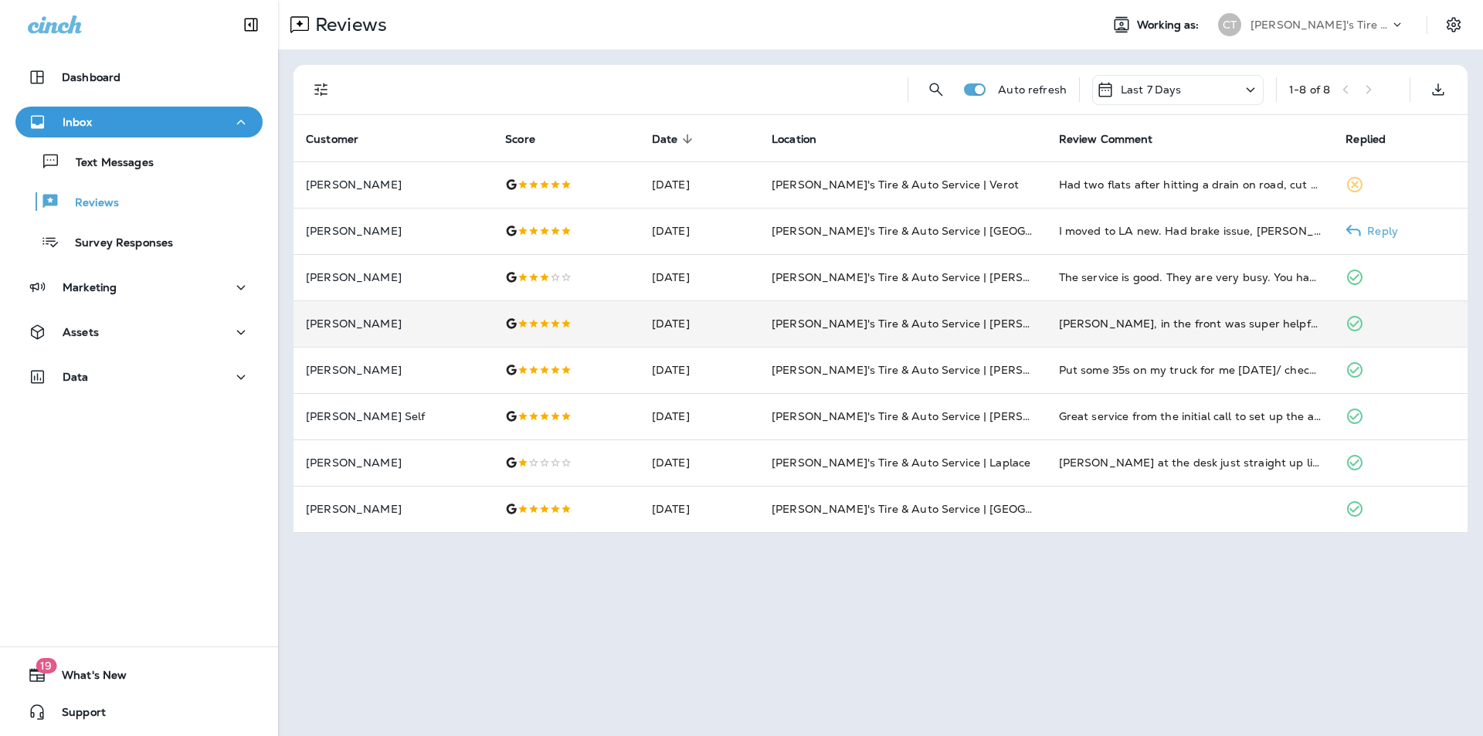
click at [1393, 226] on p "Reply" at bounding box center [1379, 231] width 37 height 12
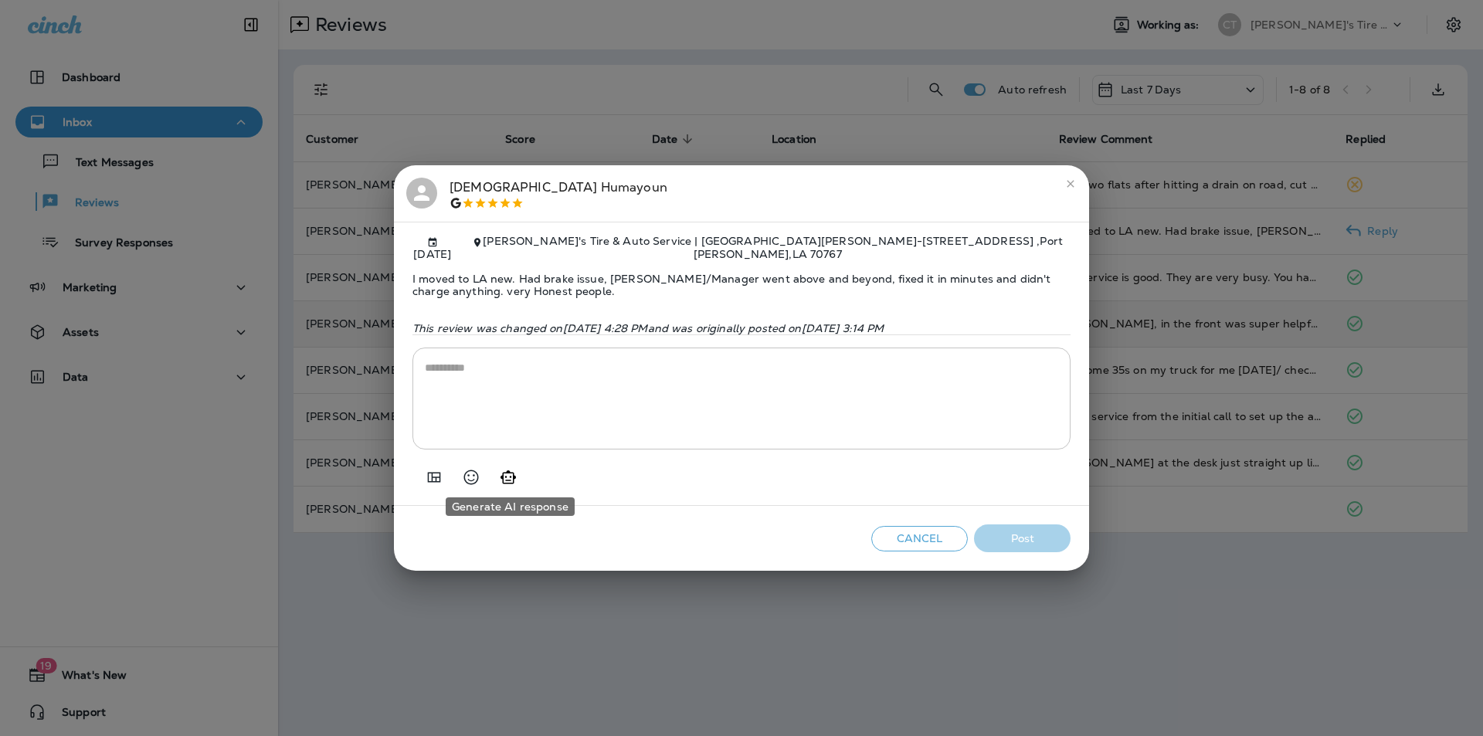
click at [507, 471] on icon "Generate AI response" at bounding box center [508, 477] width 15 height 13
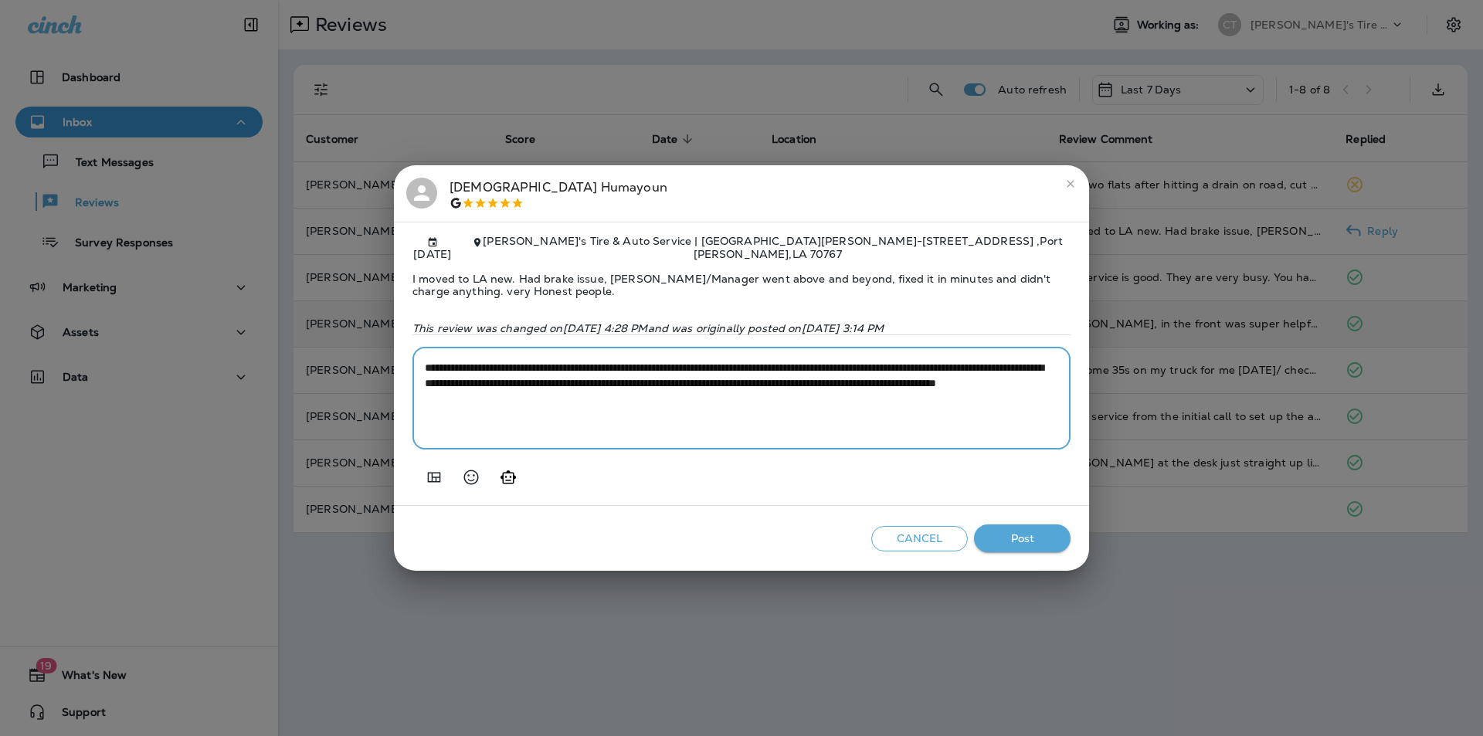
drag, startPoint x: 511, startPoint y: 375, endPoint x: 490, endPoint y: 378, distance: 21.8
click at [490, 378] on textarea "**********" at bounding box center [742, 398] width 634 height 77
type textarea "**********"
click at [1026, 532] on button "Post" at bounding box center [1022, 539] width 97 height 29
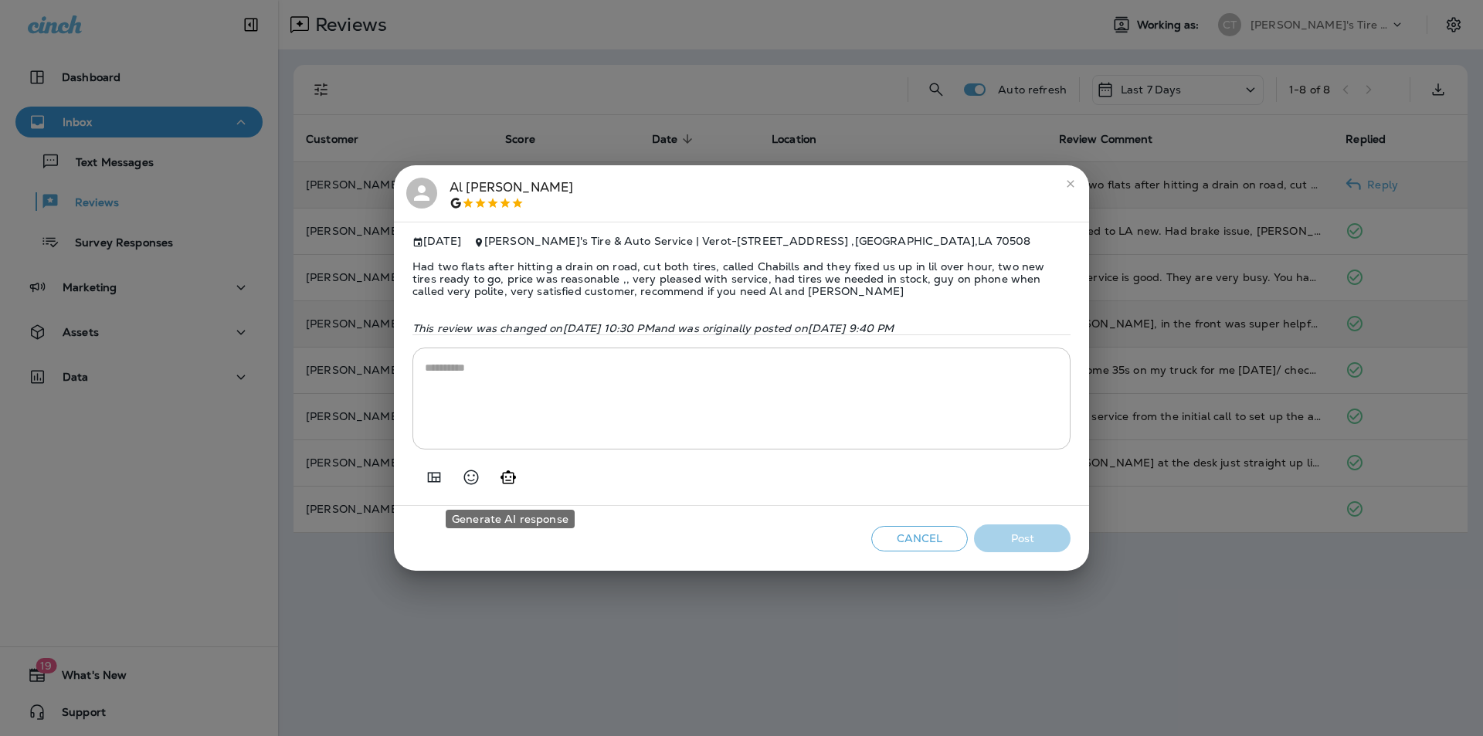
click at [506, 486] on icon "Generate AI response" at bounding box center [508, 477] width 19 height 19
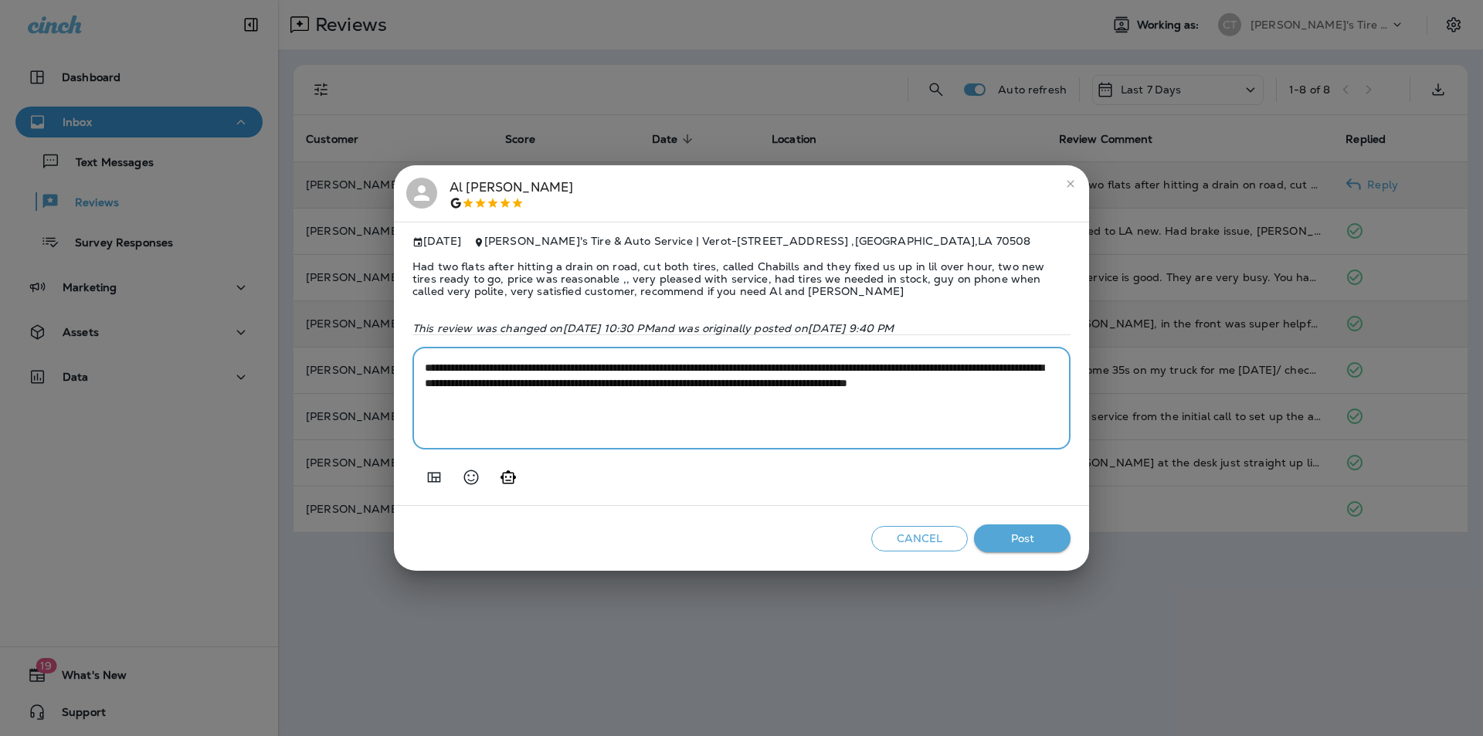
click at [424, 369] on div "**********" at bounding box center [742, 399] width 658 height 102
type textarea "**********"
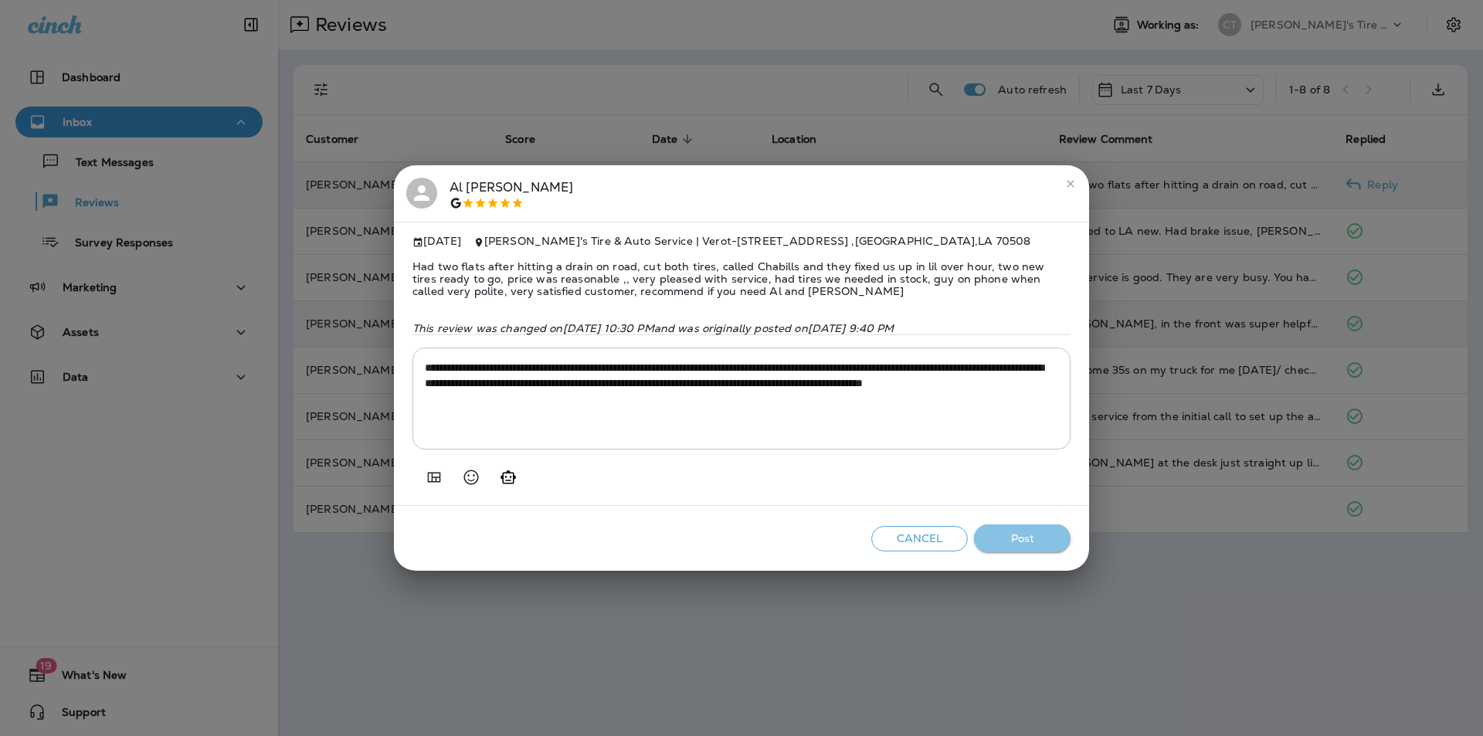
click at [1021, 544] on button "Post" at bounding box center [1022, 539] width 97 height 29
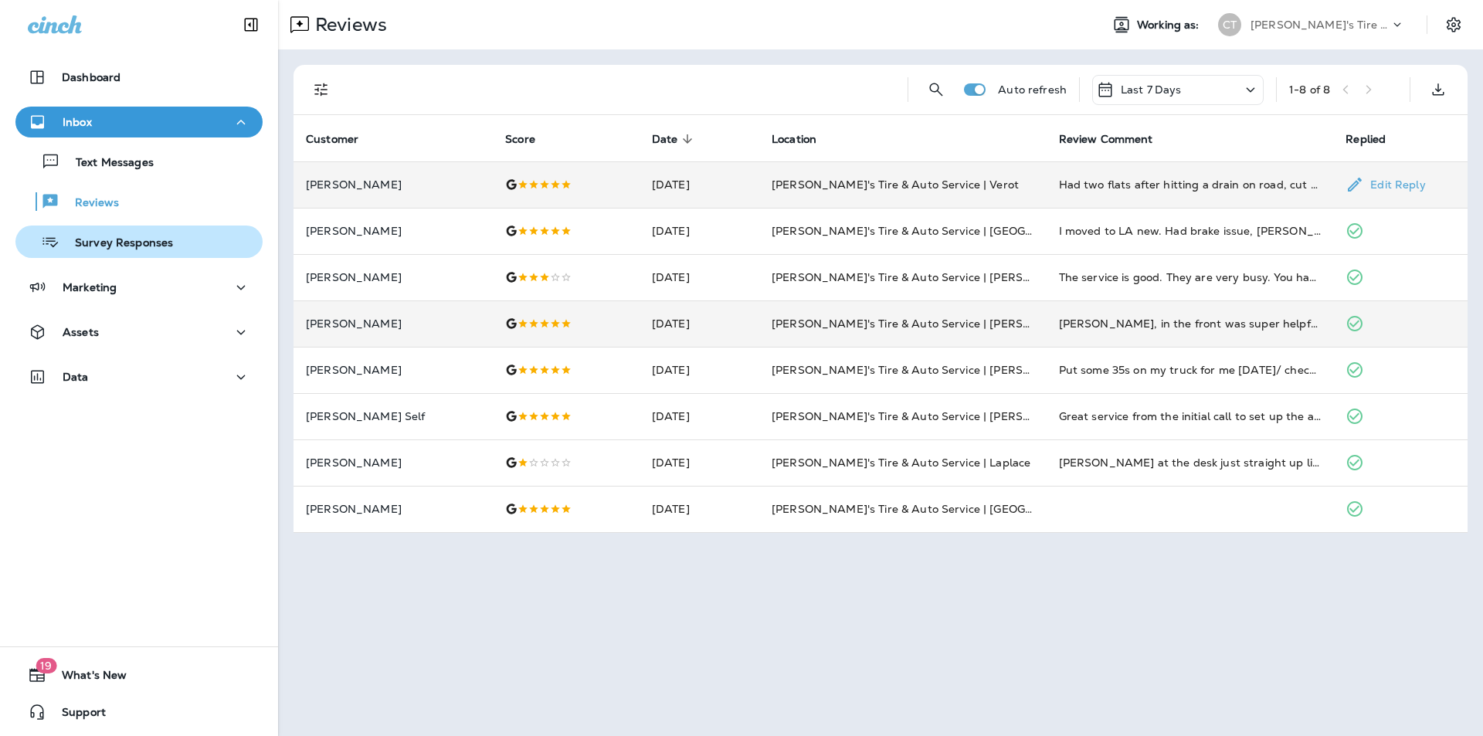
click at [107, 248] on p "Survey Responses" at bounding box center [116, 243] width 114 height 15
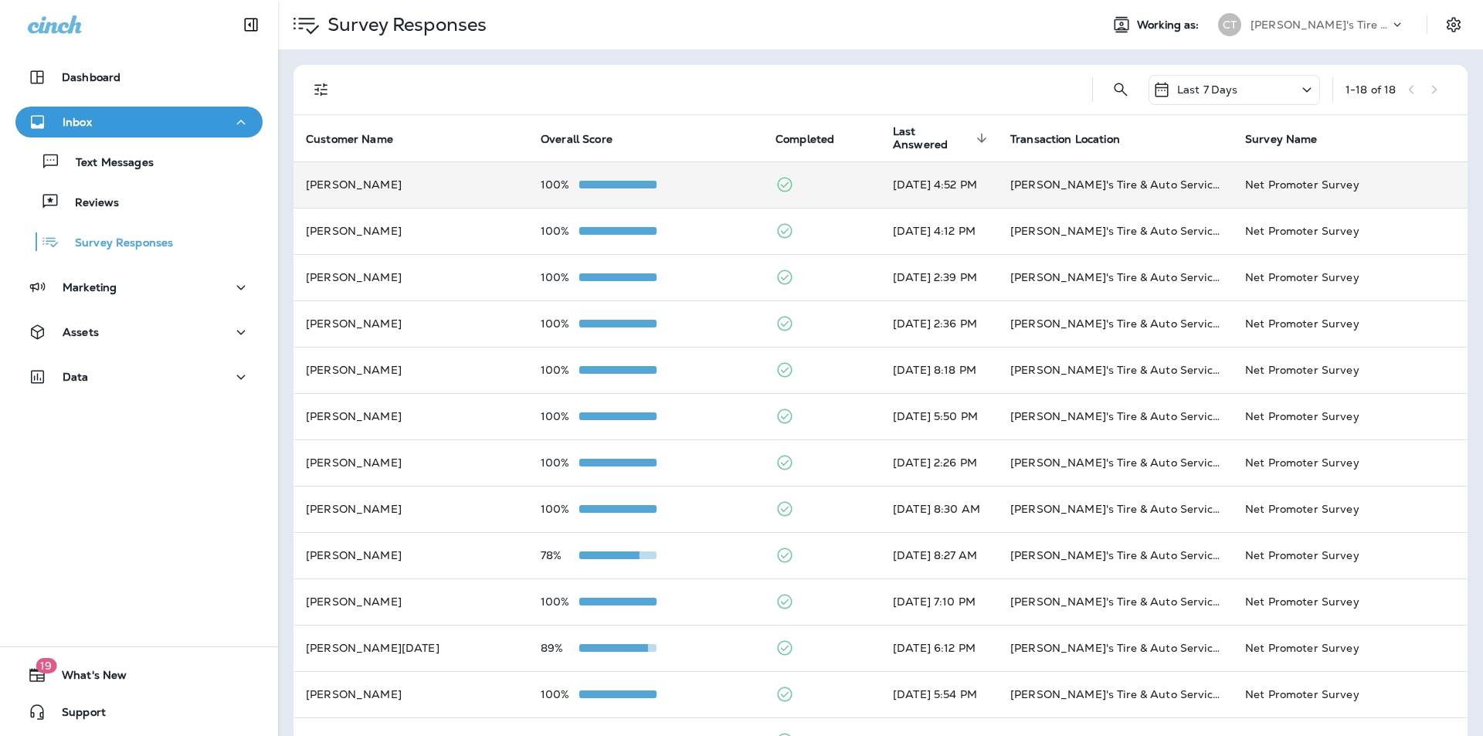
click at [685, 178] on div "100%" at bounding box center [646, 184] width 210 height 12
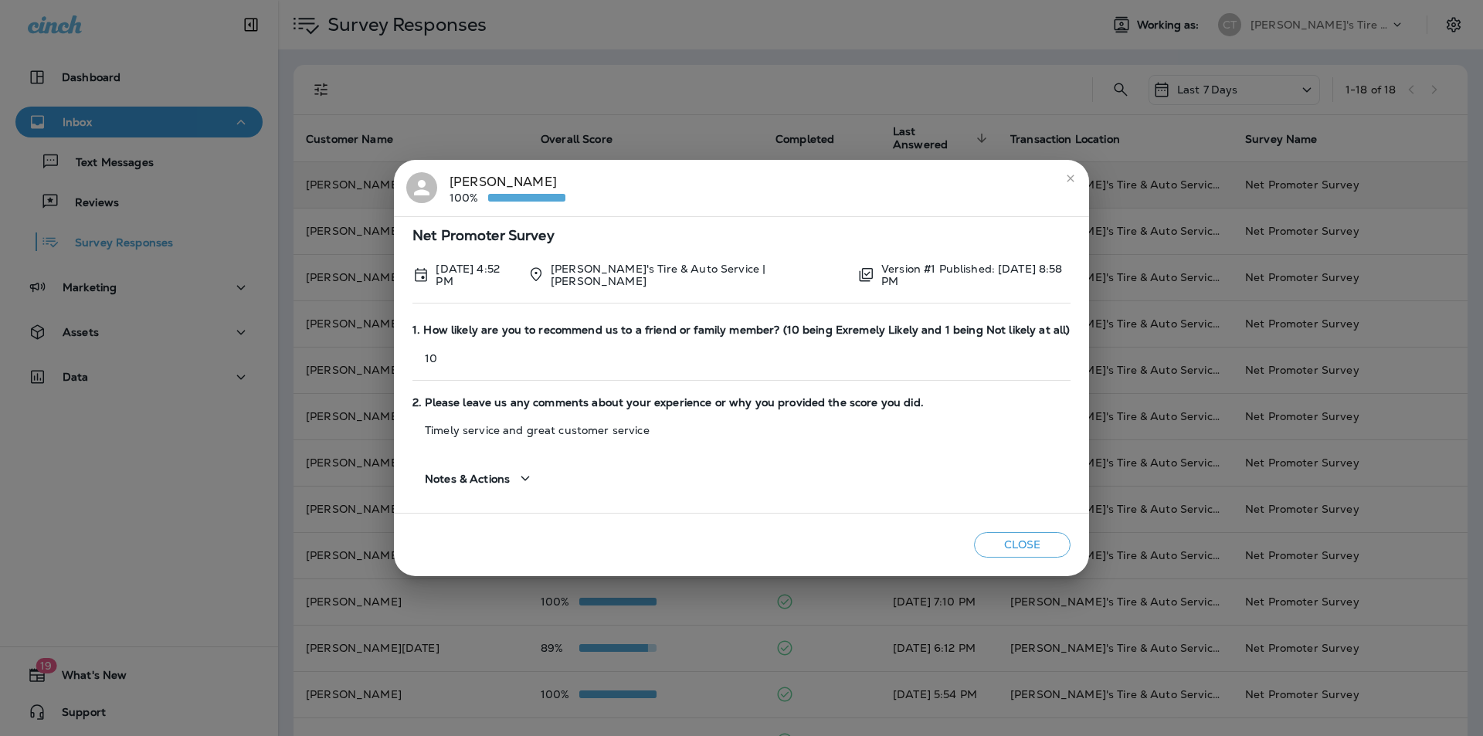
click at [1065, 181] on icon "close" at bounding box center [1071, 178] width 12 height 12
